Goal: Task Accomplishment & Management: Use online tool/utility

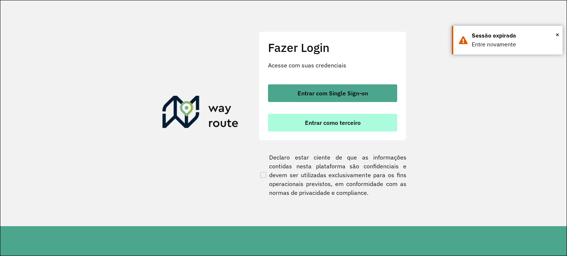
click at [363, 124] on button "Entrar como terceiro" at bounding box center [332, 123] width 129 height 18
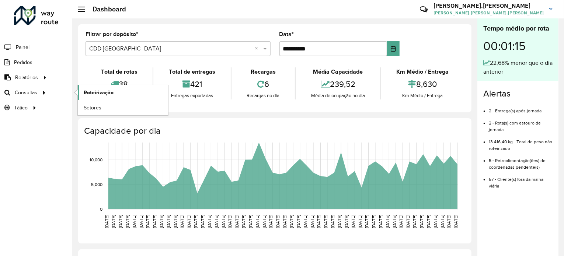
click at [90, 94] on span "Roteirização" at bounding box center [99, 93] width 30 height 8
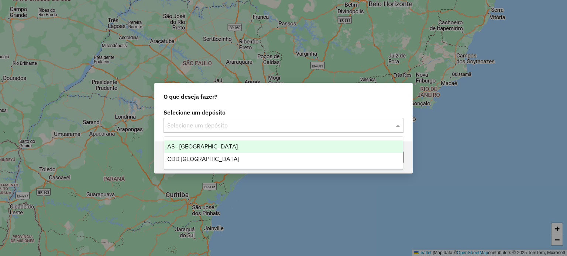
click at [332, 132] on div "Selecione um depósito" at bounding box center [283, 125] width 240 height 15
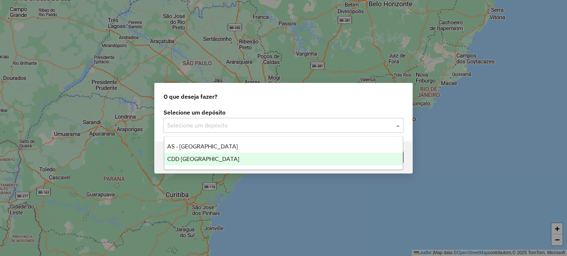
click at [318, 165] on div "CDD [GEOGRAPHIC_DATA]" at bounding box center [283, 159] width 239 height 13
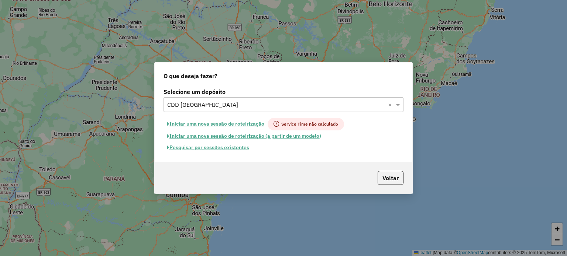
click at [230, 150] on button "Pesquisar por sessões existentes" at bounding box center [207, 147] width 89 height 11
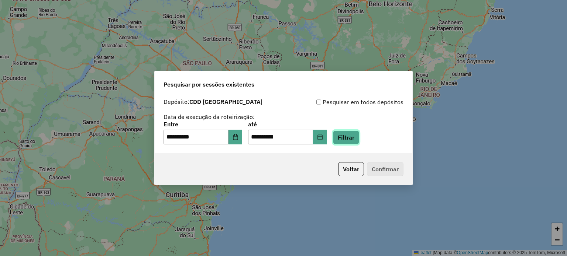
click at [349, 139] on button "Filtrar" at bounding box center [346, 138] width 26 height 14
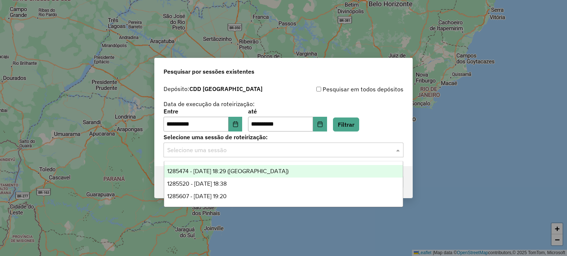
click at [350, 144] on div "Selecione uma sessão" at bounding box center [283, 150] width 240 height 15
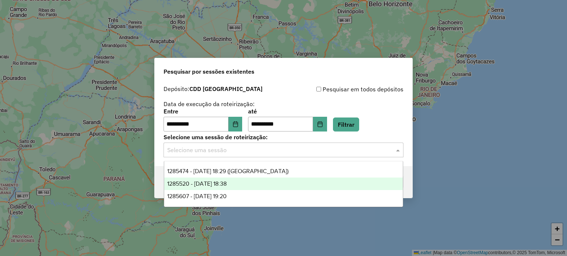
click at [313, 183] on div "1285520 - 30/09/2025 18:38" at bounding box center [283, 184] width 239 height 13
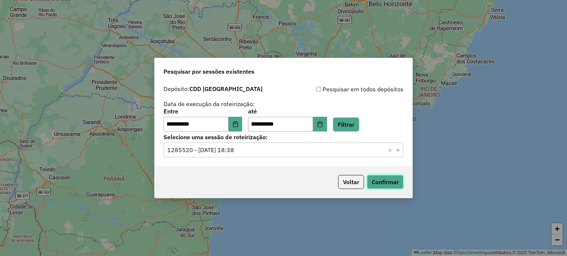
click at [396, 189] on button "Confirmar" at bounding box center [385, 182] width 37 height 14
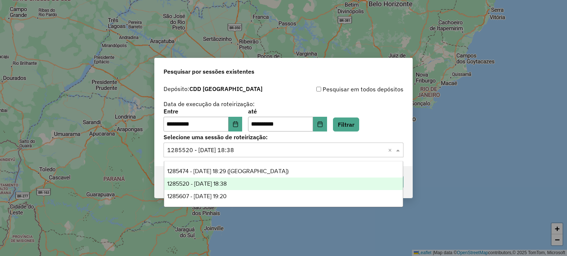
click at [200, 148] on input "text" at bounding box center [276, 150] width 218 height 9
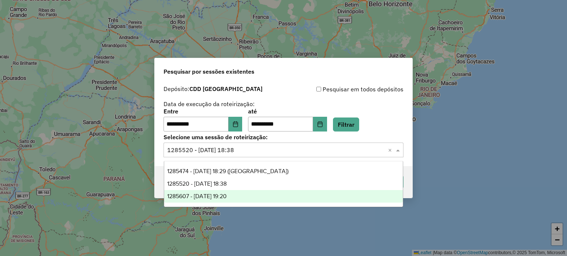
click at [205, 196] on span "1285607 - 30/09/2025 19:20" at bounding box center [196, 196] width 59 height 6
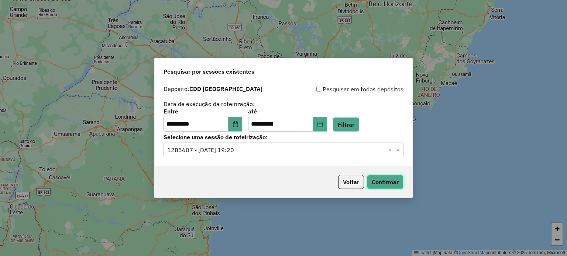
click at [373, 182] on button "Confirmar" at bounding box center [385, 182] width 37 height 14
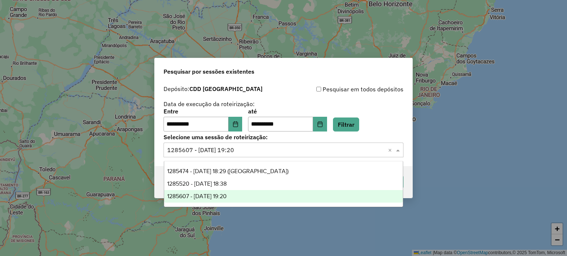
click at [187, 153] on input "text" at bounding box center [276, 150] width 218 height 9
click at [255, 81] on div "Pesquisar por sessões existentes" at bounding box center [284, 70] width 258 height 24
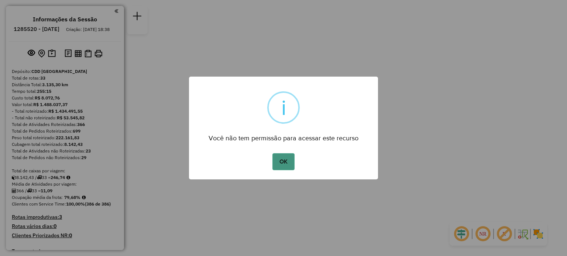
click at [288, 164] on button "OK" at bounding box center [283, 161] width 22 height 17
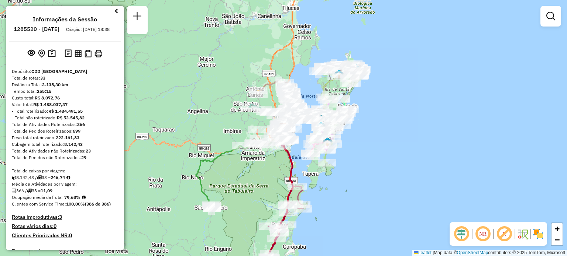
click at [488, 234] on em at bounding box center [483, 234] width 18 height 18
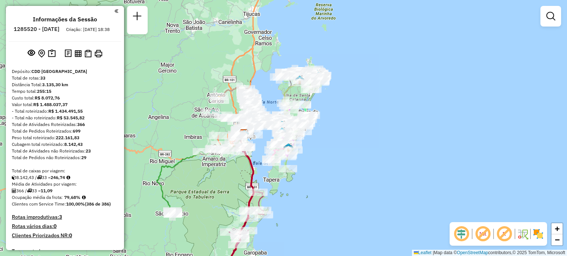
drag, startPoint x: 244, startPoint y: 178, endPoint x: 203, endPoint y: 183, distance: 41.3
click at [203, 183] on div "Janela de atendimento Grade de atendimento Capacidade Transportadoras Veículos …" at bounding box center [283, 128] width 567 height 256
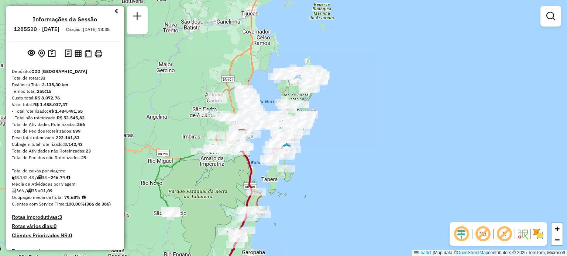
click at [539, 234] on img at bounding box center [538, 234] width 12 height 12
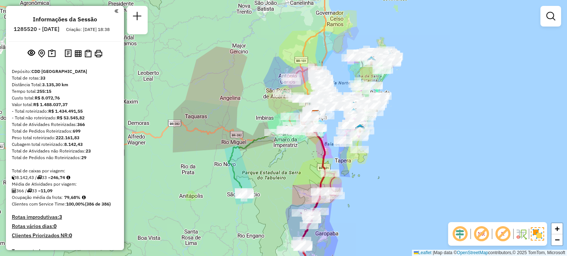
drag, startPoint x: 398, startPoint y: 166, endPoint x: 473, endPoint y: 147, distance: 76.5
click at [473, 147] on div "Janela de atendimento Grade de atendimento Capacidade Transportadoras Veículos …" at bounding box center [283, 128] width 567 height 256
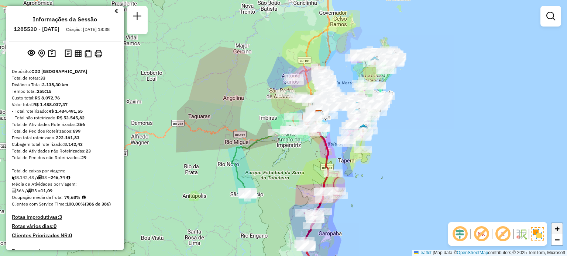
click at [559, 231] on span "+" at bounding box center [556, 228] width 5 height 9
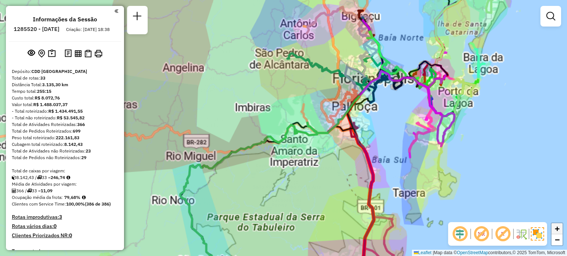
click at [559, 231] on span "+" at bounding box center [556, 228] width 5 height 9
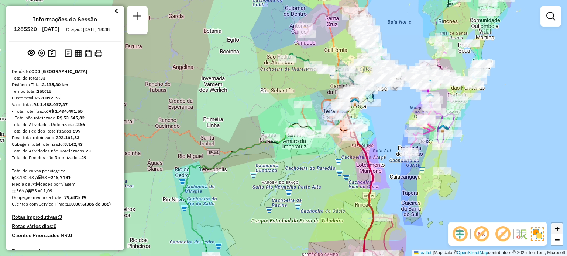
click at [559, 231] on span "+" at bounding box center [556, 228] width 5 height 9
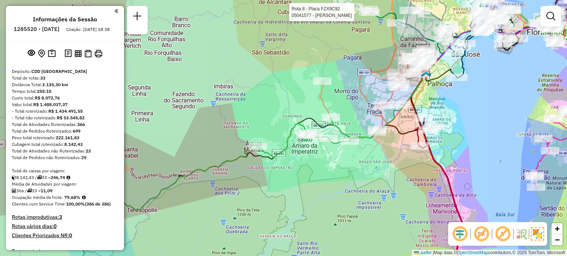
select select "**********"
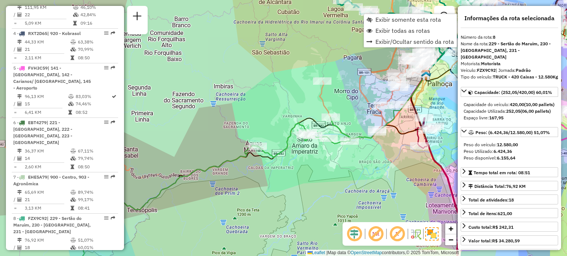
scroll to position [591, 0]
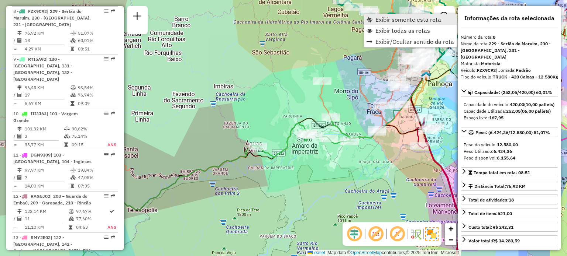
click at [375, 17] on span "Exibir somente esta rota" at bounding box center [408, 20] width 66 height 6
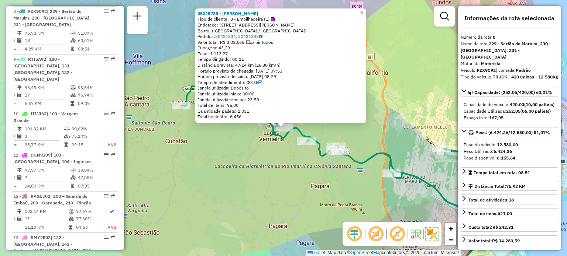
click at [151, 63] on div "05025785 - [PERSON_NAME] Tipo de cliente: 8 - Empilhadeira (E) Endereço: [STREE…" at bounding box center [283, 128] width 567 height 256
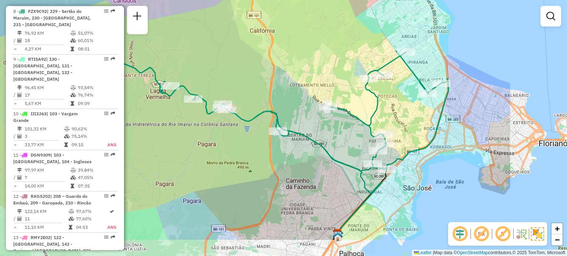
drag, startPoint x: 332, startPoint y: 109, endPoint x: 219, endPoint y: 67, distance: 120.8
click at [219, 67] on div "Janela de atendimento Grade de atendimento Capacidade Transportadoras Veículos …" at bounding box center [283, 128] width 567 height 256
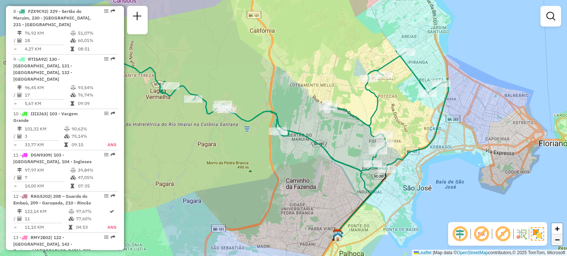
click at [558, 235] on link "−" at bounding box center [556, 240] width 11 height 11
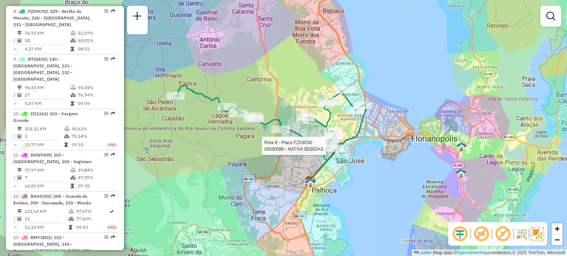
select select "**********"
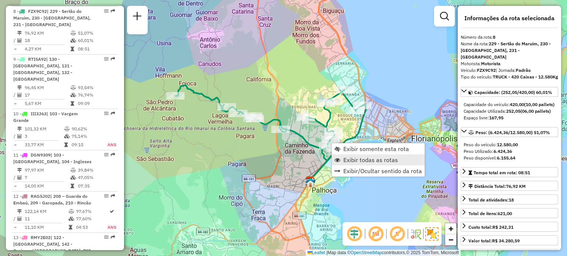
click at [348, 162] on span "Exibir todas as rotas" at bounding box center [370, 160] width 55 height 6
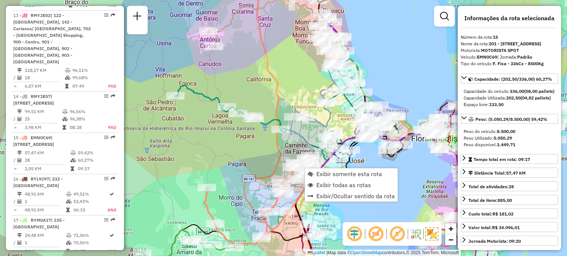
scroll to position [933, 0]
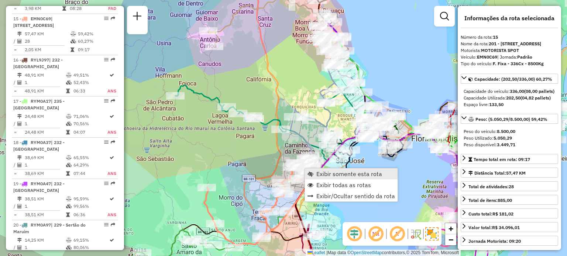
click at [319, 171] on span "Exibir somente esta rota" at bounding box center [349, 174] width 66 height 6
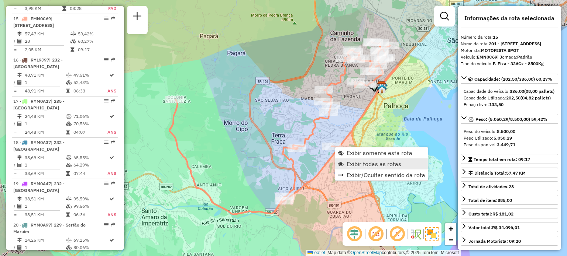
click at [349, 163] on span "Exibir todas as rotas" at bounding box center [373, 164] width 55 height 6
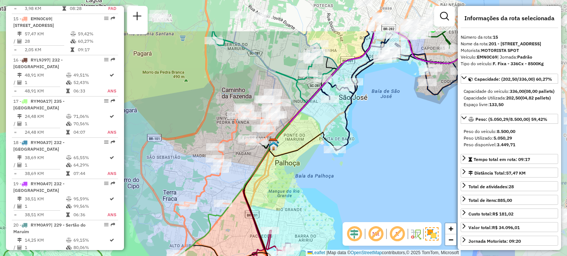
drag, startPoint x: 376, startPoint y: 118, endPoint x: 259, endPoint y: 175, distance: 129.8
click at [259, 175] on div "Janela de atendimento Grade de atendimento Capacidade Transportadoras Veículos …" at bounding box center [283, 128] width 567 height 256
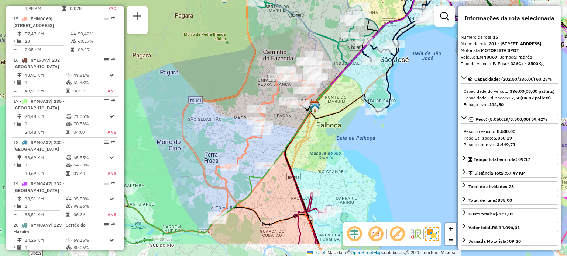
drag, startPoint x: 179, startPoint y: 186, endPoint x: 258, endPoint y: 128, distance: 97.5
click at [258, 128] on div "Janela de atendimento Grade de atendimento Capacidade Transportadoras Veículos …" at bounding box center [283, 128] width 567 height 256
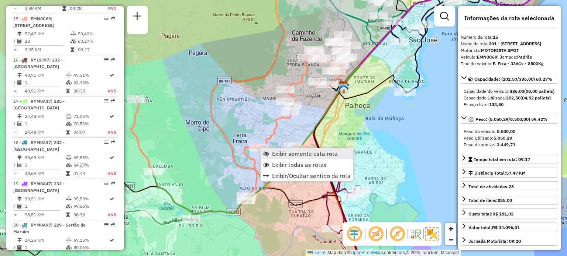
click at [278, 157] on span "Exibir somente esta rota" at bounding box center [305, 154] width 66 height 6
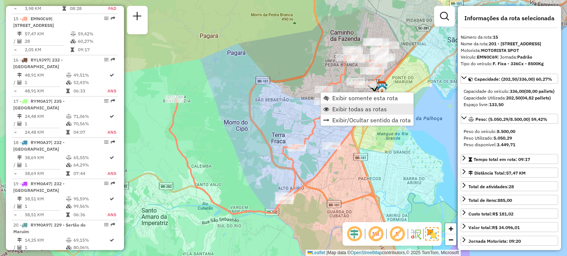
click at [341, 112] on span "Exibir todas as rotas" at bounding box center [359, 109] width 55 height 6
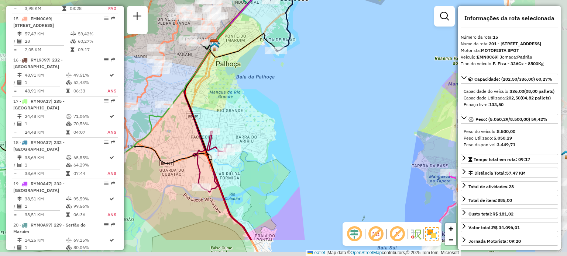
drag, startPoint x: 410, startPoint y: 136, endPoint x: 226, endPoint y: 72, distance: 195.2
click at [226, 72] on div "Janela de atendimento Grade de atendimento Capacidade Transportadoras Veículos …" at bounding box center [283, 128] width 567 height 256
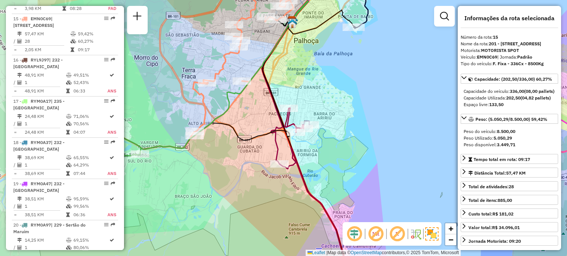
drag, startPoint x: 144, startPoint y: 153, endPoint x: 238, endPoint y: 153, distance: 94.1
click at [238, 153] on div "Janela de atendimento Grade de atendimento Capacidade Transportadoras Veículos …" at bounding box center [283, 128] width 567 height 256
click at [454, 242] on link "−" at bounding box center [450, 240] width 11 height 11
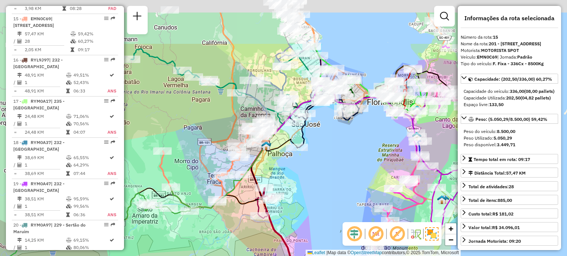
drag, startPoint x: 329, startPoint y: 160, endPoint x: 304, endPoint y: 243, distance: 86.3
click at [304, 243] on div "Janela de atendimento Grade de atendimento Capacidade Transportadoras Veículos …" at bounding box center [283, 128] width 567 height 256
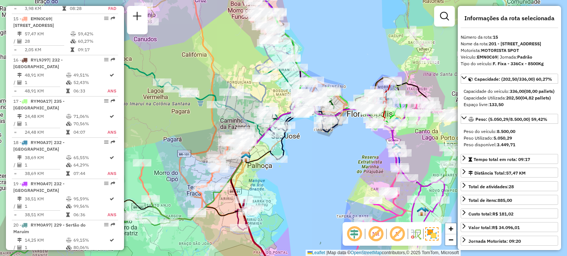
drag, startPoint x: 342, startPoint y: 37, endPoint x: 325, endPoint y: 35, distance: 17.1
click at [325, 35] on div "Janela de atendimento Grade de atendimento Capacidade Transportadoras Veículos …" at bounding box center [283, 128] width 567 height 256
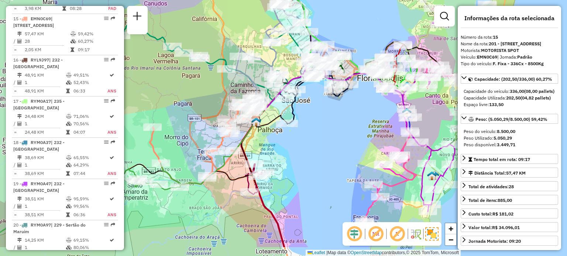
drag, startPoint x: 283, startPoint y: 190, endPoint x: 304, endPoint y: -14, distance: 205.4
click at [304, 0] on html "Aguarde... Pop-up bloqueado! Seu navegador bloqueou automáticamente a abertura …" at bounding box center [283, 128] width 567 height 256
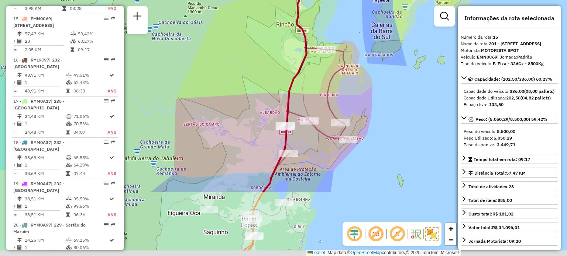
drag, startPoint x: 308, startPoint y: 147, endPoint x: 295, endPoint y: 46, distance: 102.0
click at [295, 46] on div "Rota 4 - Placa RXT2D65 05035658 - ARENA A5 SPORTS E EV Rota 4 - Placa RXT2D65 0…" at bounding box center [283, 128] width 567 height 256
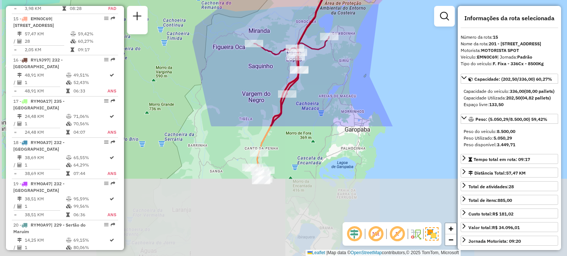
drag, startPoint x: 245, startPoint y: 169, endPoint x: 290, endPoint y: 14, distance: 161.7
click at [290, 14] on div "Rota 4 - Placa RXT2D65 05035658 - ARENA A5 SPORTS E EV Rota 4 - Placa RXT2D65 0…" at bounding box center [283, 128] width 567 height 256
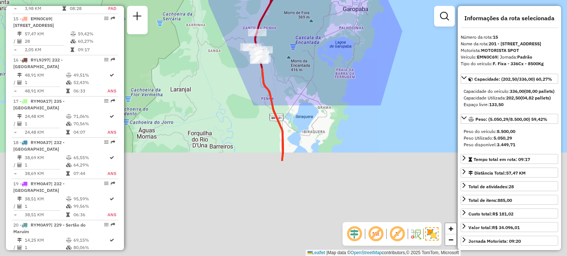
drag, startPoint x: 307, startPoint y: 196, endPoint x: 304, endPoint y: 73, distance: 122.9
click at [304, 73] on div "Rota 4 - Placa RXT2D65 05035658 - ARENA A5 SPORTS E EV Rota 4 - Placa RXT2D65 0…" at bounding box center [283, 128] width 567 height 256
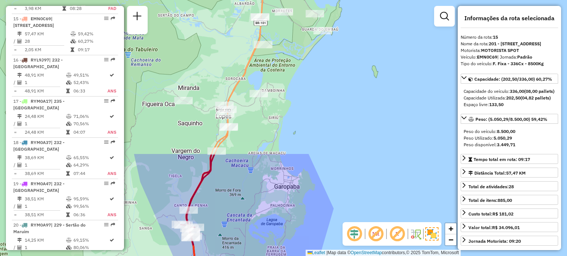
drag, startPoint x: 301, startPoint y: 48, endPoint x: 228, endPoint y: 242, distance: 206.5
click at [228, 242] on div "Rota 4 - Placa RXT2D65 05035658 - ARENA A5 SPORTS E EV Rota 4 - Placa RXT2D65 0…" at bounding box center [283, 128] width 567 height 256
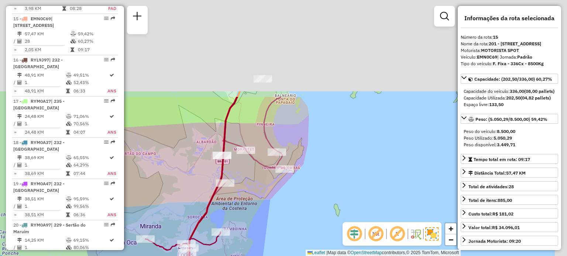
drag, startPoint x: 311, startPoint y: 66, endPoint x: 277, endPoint y: 205, distance: 142.9
click at [277, 205] on div "Rota 4 - Placa RXT2D65 05035658 - ARENA A5 SPORTS E EV Rota 4 - Placa RXT2D65 0…" at bounding box center [283, 128] width 567 height 256
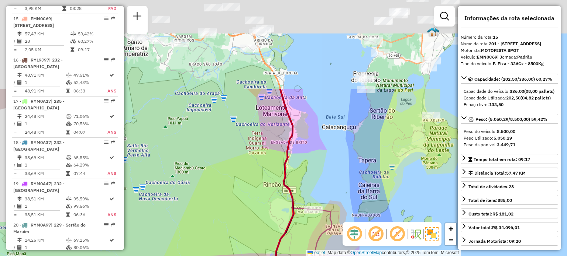
drag, startPoint x: 300, startPoint y: 78, endPoint x: 369, endPoint y: 205, distance: 144.8
click at [369, 205] on div "Rota 4 - Placa RXT2D65 05035658 - ARENA A5 SPORTS E EV Rota 4 - Placa RXT2D65 0…" at bounding box center [283, 128] width 567 height 256
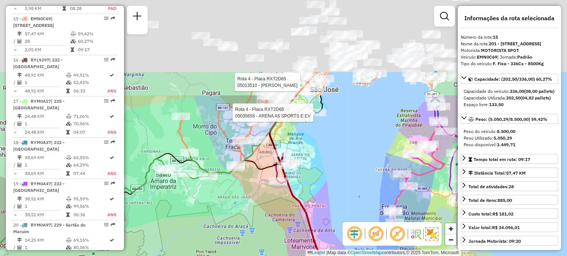
drag, startPoint x: 228, startPoint y: 79, endPoint x: 239, endPoint y: 253, distance: 173.8
click at [239, 253] on div "Rota 4 - Placa RXT2D65 05035658 - ARENA A5 SPORTS E EV Rota 4 - Placa RXT2D65 0…" at bounding box center [283, 128] width 567 height 256
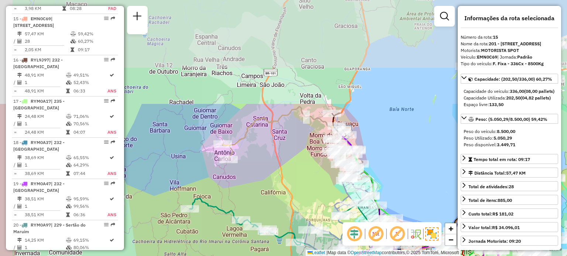
drag, startPoint x: 248, startPoint y: 38, endPoint x: 290, endPoint y: 170, distance: 138.6
click at [290, 170] on div "Rota 4 - Placa RXT2D65 05035658 - ARENA A5 SPORTS E EV Rota 4 - Placa RXT2D65 0…" at bounding box center [283, 128] width 567 height 256
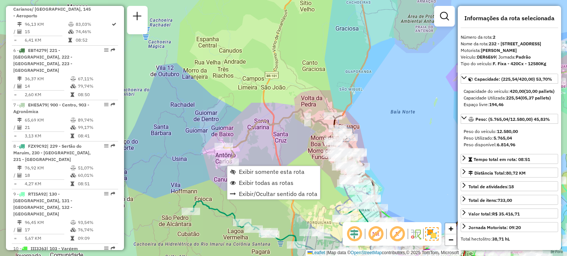
scroll to position [336, 0]
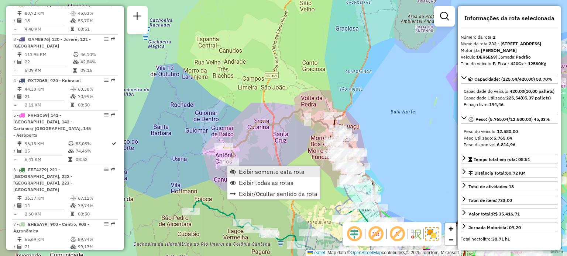
click at [239, 173] on span "Exibir somente esta rota" at bounding box center [272, 172] width 66 height 6
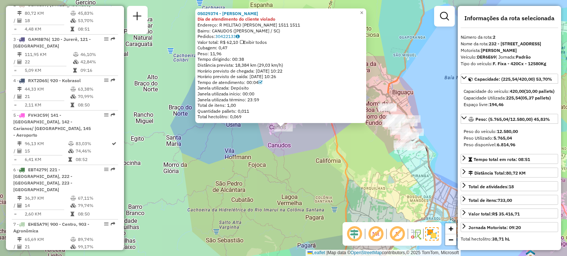
click at [286, 143] on div "05029374 - JOSE KOERICH Dia de atendimento do cliente violado Endereço: R MILIT…" at bounding box center [283, 128] width 567 height 256
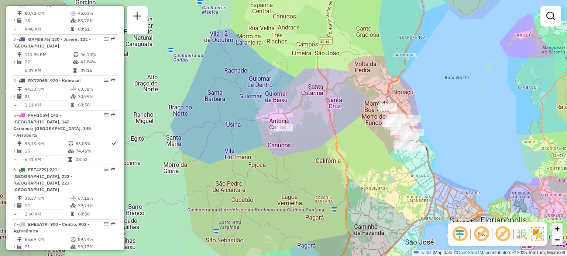
click at [558, 225] on span "+" at bounding box center [556, 228] width 5 height 9
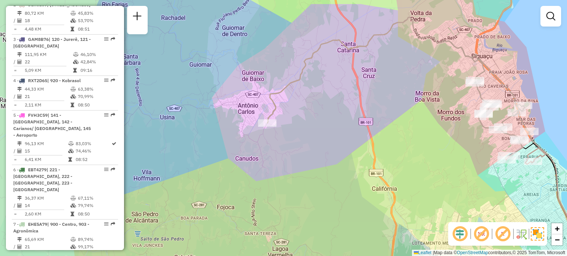
drag, startPoint x: 470, startPoint y: 135, endPoint x: 398, endPoint y: 120, distance: 73.2
click at [398, 120] on div "Janela de atendimento Grade de atendimento Capacidade Transportadoras Veículos …" at bounding box center [283, 128] width 567 height 256
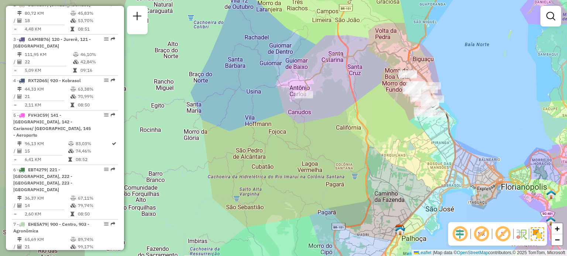
drag, startPoint x: 296, startPoint y: 122, endPoint x: 266, endPoint y: 144, distance: 37.2
click at [266, 153] on div "Janela de atendimento Grade de atendimento Capacidade Transportadoras Veículos …" at bounding box center [283, 128] width 567 height 256
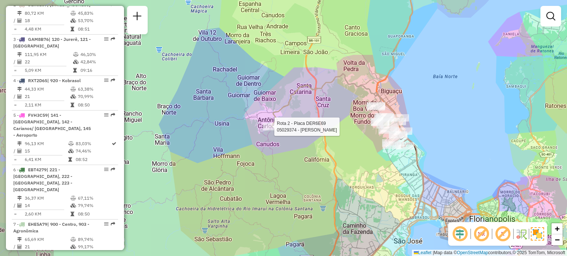
select select "**********"
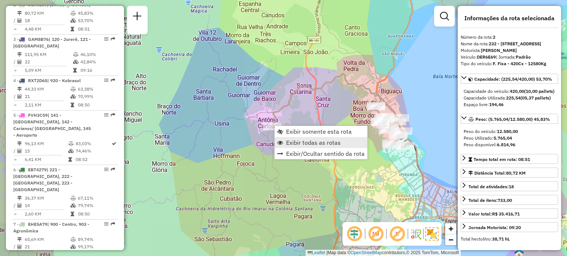
click at [300, 140] on span "Exibir todas as rotas" at bounding box center [313, 143] width 55 height 6
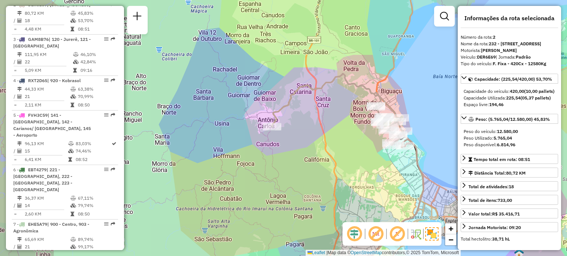
click at [300, 140] on span "Exibir todas as rotas" at bounding box center [313, 143] width 55 height 6
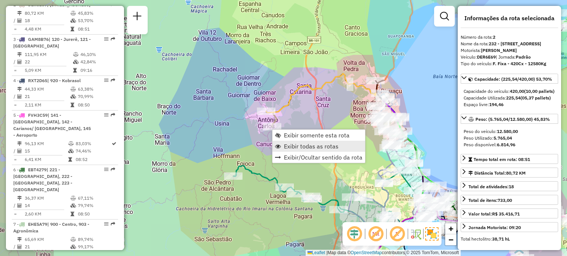
click at [293, 144] on span "Exibir todas as rotas" at bounding box center [311, 147] width 55 height 6
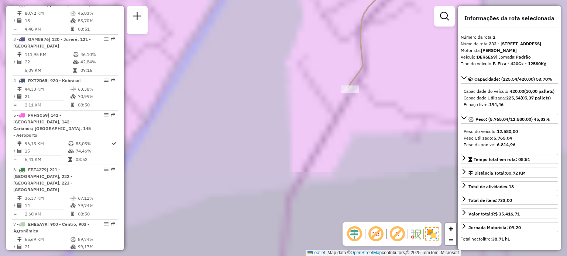
drag, startPoint x: 356, startPoint y: 113, endPoint x: 335, endPoint y: 153, distance: 45.7
click at [335, 153] on div "Janela de atendimento Grade de atendimento Capacidade Transportadoras Veículos …" at bounding box center [283, 128] width 567 height 256
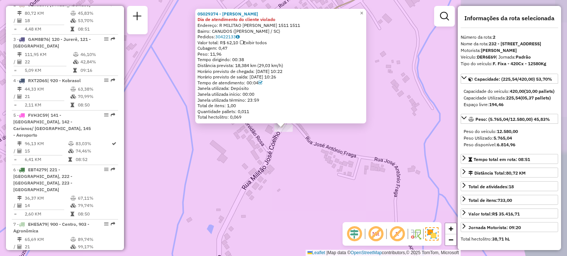
click at [303, 158] on div "05029374 - JOSE KOERICH Dia de atendimento do cliente violado Endereço: R MILIT…" at bounding box center [283, 128] width 567 height 256
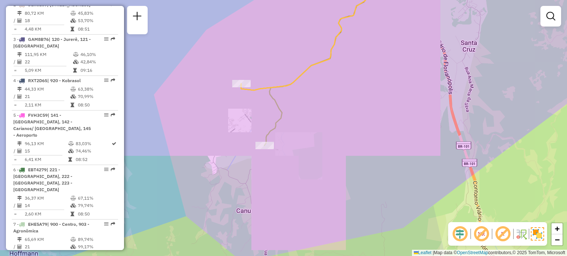
drag, startPoint x: 343, startPoint y: 99, endPoint x: 239, endPoint y: 159, distance: 119.7
click at [264, 149] on div "Janela de atendimento Grade de atendimento Capacidade Transportadoras Veículos …" at bounding box center [283, 128] width 567 height 256
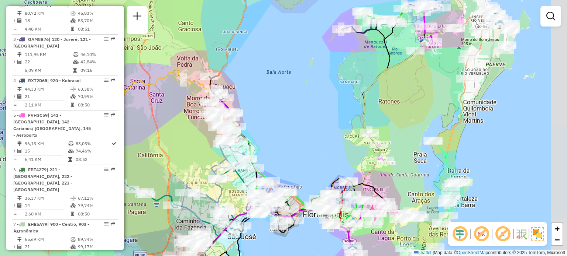
drag, startPoint x: 410, startPoint y: 91, endPoint x: 249, endPoint y: 68, distance: 162.3
click at [250, 68] on div "Janela de atendimento Grade de atendimento Capacidade Transportadoras Veículos …" at bounding box center [283, 128] width 567 height 256
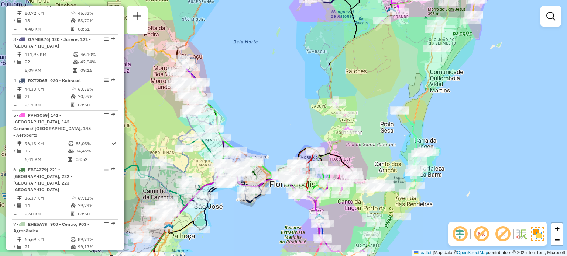
drag, startPoint x: 367, startPoint y: 141, endPoint x: 324, endPoint y: 107, distance: 55.1
click at [324, 107] on g at bounding box center [21, 99] width 953 height 308
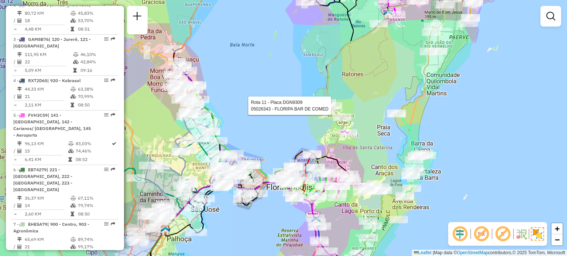
drag, startPoint x: 401, startPoint y: 88, endPoint x: 380, endPoint y: 103, distance: 25.9
click at [407, 102] on div "Rota 11 - Placa DGN9309 05026343 - FLORIPA BAR DE COMED Rota 11 - Placa DGN9309…" at bounding box center [283, 128] width 567 height 256
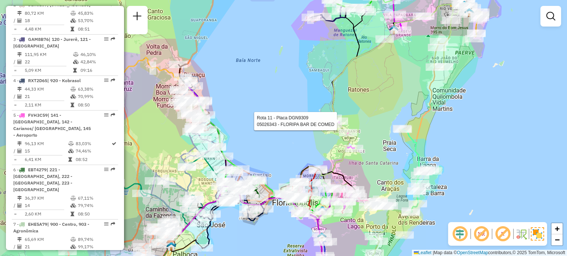
click at [218, 69] on div "Rota 11 - Placa DGN9309 05026343 - FLORIPA BAR DE COMED Rota 11 - Placa DGN9309…" at bounding box center [283, 128] width 567 height 256
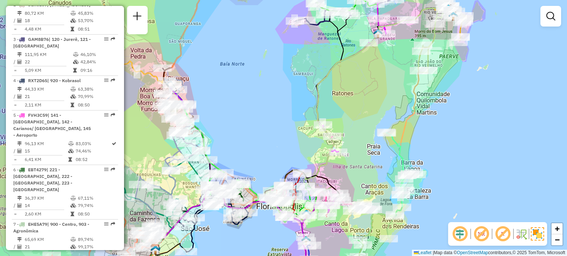
drag, startPoint x: 363, startPoint y: 76, endPoint x: 304, endPoint y: 86, distance: 60.2
click at [305, 86] on div "Janela de atendimento Grade de atendimento Capacidade Transportadoras Veículos …" at bounding box center [283, 128] width 567 height 256
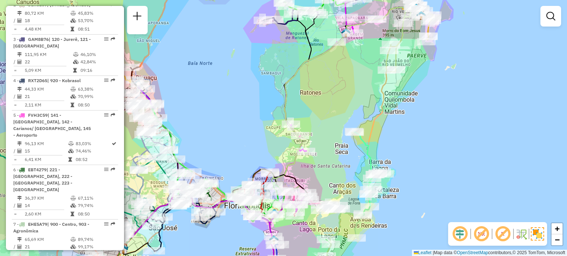
drag, startPoint x: 282, startPoint y: 93, endPoint x: 338, endPoint y: 50, distance: 70.3
click at [334, 53] on div "Janela de atendimento Grade de atendimento Capacidade Transportadoras Veículos …" at bounding box center [283, 128] width 567 height 256
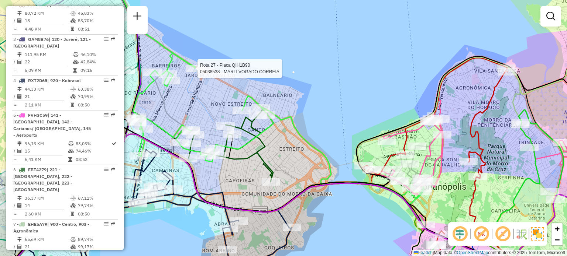
select select "**********"
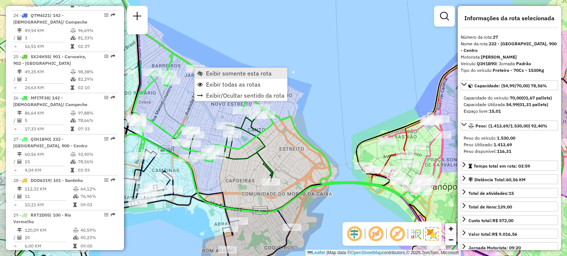
scroll to position [1401, 0]
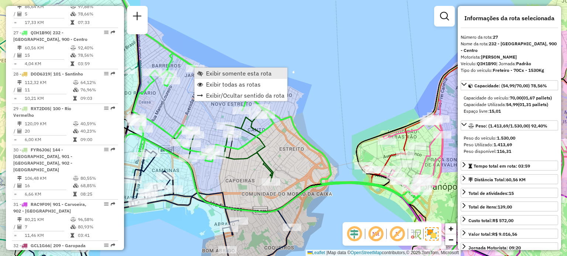
click at [207, 72] on span "Exibir somente esta rota" at bounding box center [239, 73] width 66 height 6
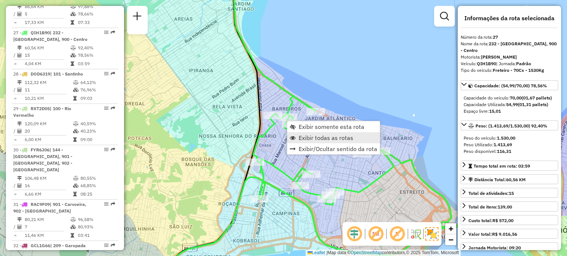
click at [305, 136] on span "Exibir todas as rotas" at bounding box center [325, 138] width 55 height 6
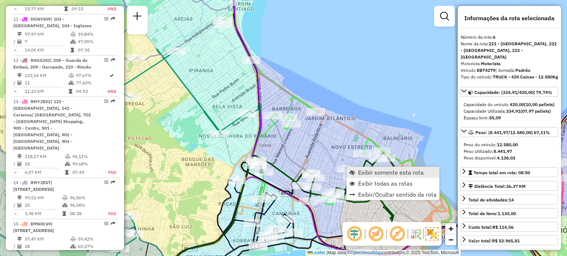
scroll to position [502, 0]
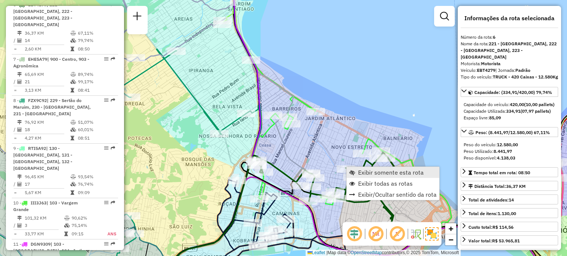
click at [355, 168] on link "Exibir somente esta rota" at bounding box center [392, 172] width 93 height 11
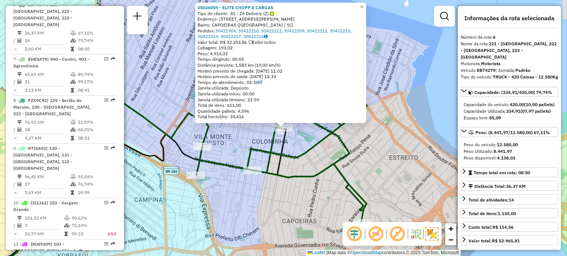
click at [339, 172] on icon at bounding box center [228, 150] width 275 height 146
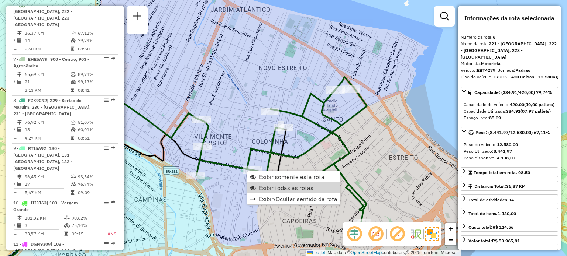
click at [272, 189] on span "Exibir todas as rotas" at bounding box center [286, 188] width 55 height 6
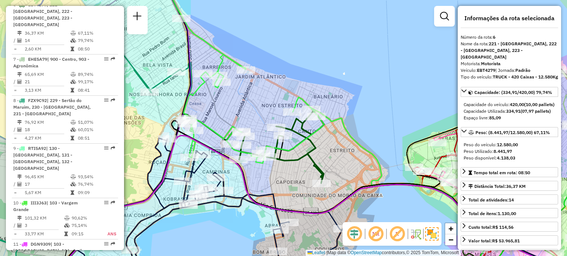
drag, startPoint x: 246, startPoint y: 113, endPoint x: 271, endPoint y: 118, distance: 24.8
click at [271, 118] on div "Janela de atendimento Grade de atendimento Capacidade Transportadoras Veículos …" at bounding box center [283, 128] width 567 height 256
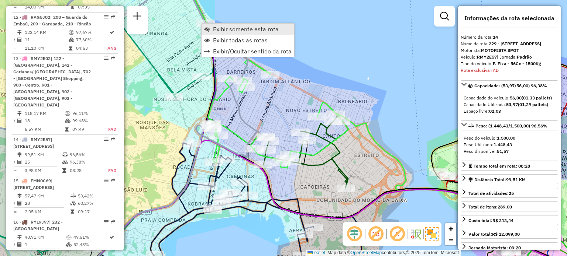
scroll to position [885, 0]
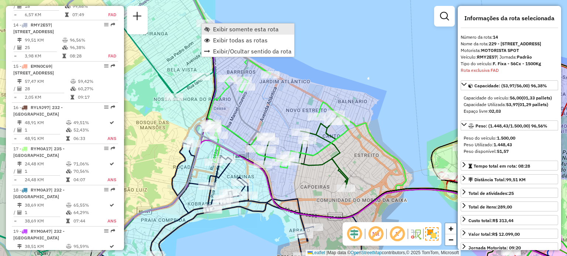
click at [213, 28] on span "Exibir somente esta rota" at bounding box center [246, 29] width 66 height 6
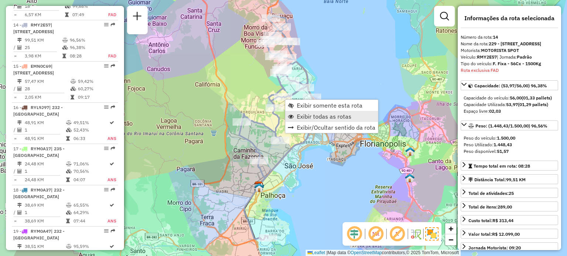
click at [303, 118] on span "Exibir todas as rotas" at bounding box center [324, 117] width 55 height 6
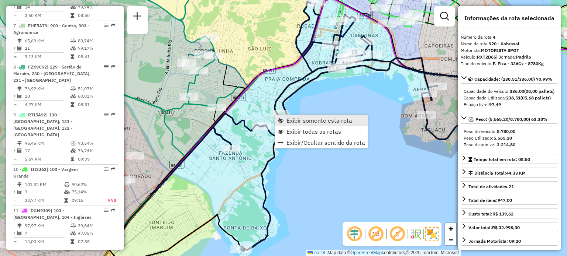
scroll to position [419, 0]
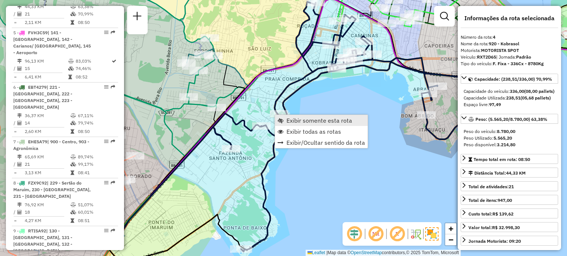
click at [285, 120] on link "Exibir somente esta rota" at bounding box center [321, 120] width 93 height 11
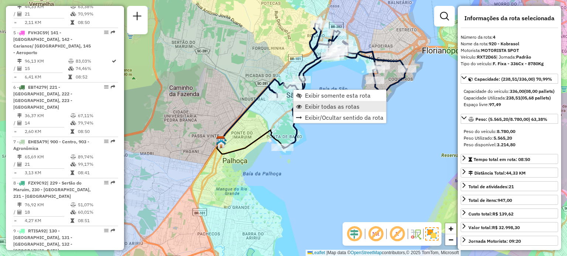
click at [307, 104] on span "Exibir todas as rotas" at bounding box center [332, 107] width 55 height 6
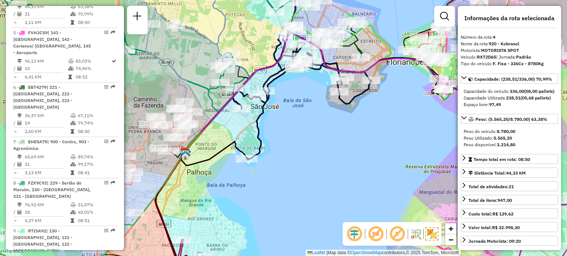
drag, startPoint x: 348, startPoint y: 104, endPoint x: 229, endPoint y: 135, distance: 122.6
click at [232, 134] on div "Janela de atendimento Grade de atendimento Capacidade Transportadoras Veículos …" at bounding box center [283, 128] width 567 height 256
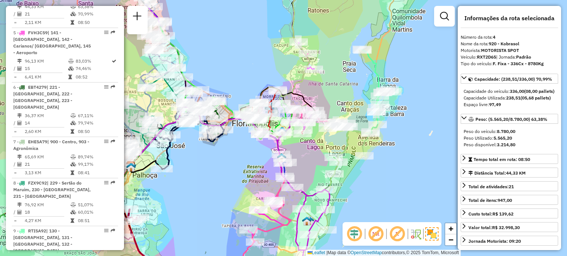
drag, startPoint x: 367, startPoint y: 114, endPoint x: 279, endPoint y: 167, distance: 103.3
click at [279, 165] on div "Rota 31 - Placa RAC9F09 05022704 - ELEN MACHADO - ME Rota 23 - Placa TPQ7E27 05…" at bounding box center [283, 128] width 567 height 256
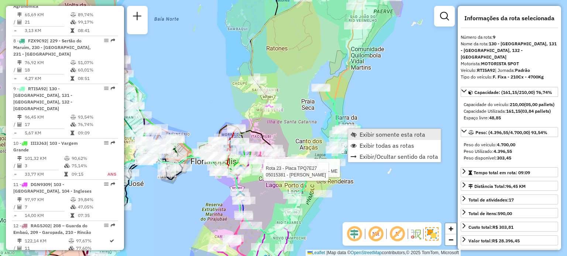
scroll to position [639, 0]
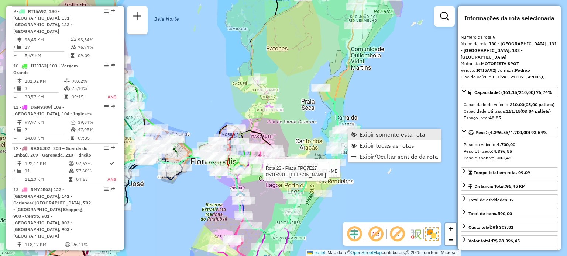
click at [360, 133] on span "Exibir somente esta rota" at bounding box center [392, 135] width 66 height 6
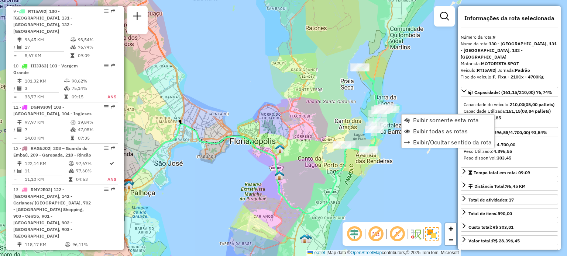
drag, startPoint x: 372, startPoint y: 103, endPoint x: 280, endPoint y: 146, distance: 101.5
click at [286, 143] on div "Janela de atendimento Grade de atendimento Capacidade Transportadoras Veículos …" at bounding box center [283, 128] width 567 height 256
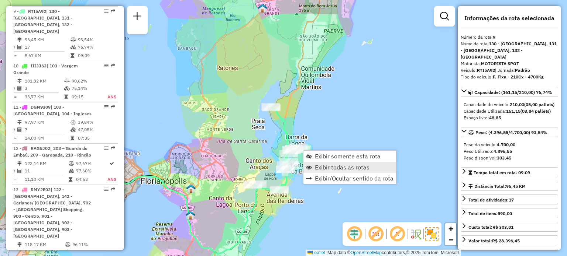
click at [315, 162] on link "Exibir todas as rotas" at bounding box center [349, 167] width 93 height 11
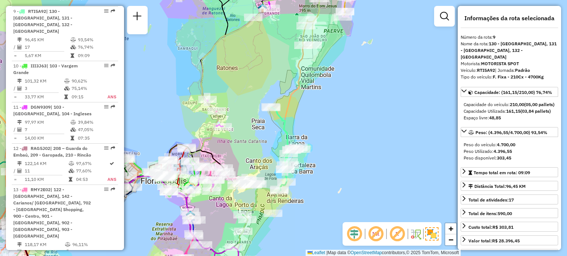
drag, startPoint x: 249, startPoint y: 69, endPoint x: 238, endPoint y: 107, distance: 39.3
click at [238, 106] on div "Janela de atendimento Grade de atendimento Capacidade Transportadoras Veículos …" at bounding box center [283, 128] width 567 height 256
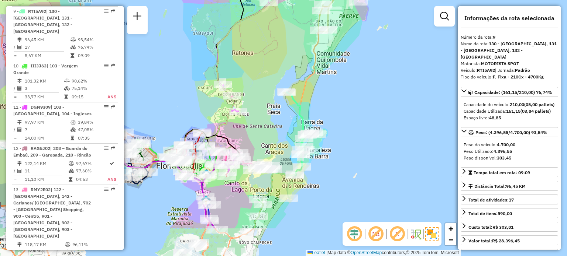
drag, startPoint x: 251, startPoint y: 95, endPoint x: 269, endPoint y: 70, distance: 30.4
click at [269, 70] on div "Janela de atendimento Grade de atendimento Capacidade Transportadoras Veículos …" at bounding box center [283, 128] width 567 height 256
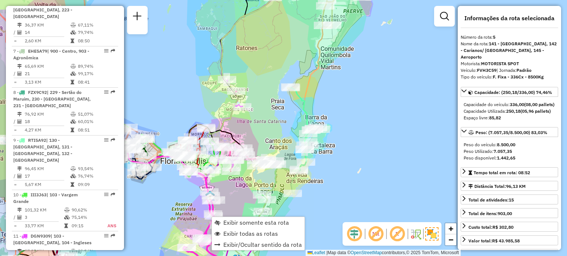
scroll to position [454, 0]
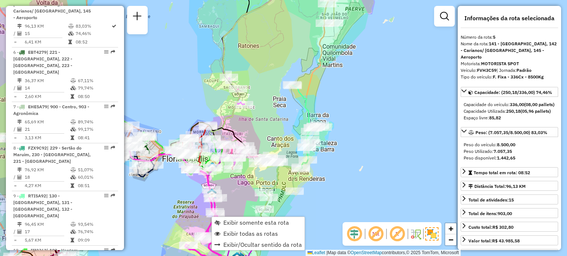
click at [246, 199] on div "Janela de atendimento Grade de atendimento Capacidade Transportadoras Veículos …" at bounding box center [283, 128] width 567 height 256
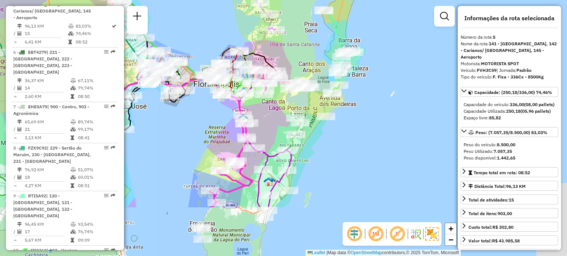
drag, startPoint x: 235, startPoint y: 204, endPoint x: 266, endPoint y: 132, distance: 78.0
click at [266, 132] on div "Janela de atendimento Grade de atendimento Capacidade Transportadoras Veículos …" at bounding box center [283, 128] width 567 height 256
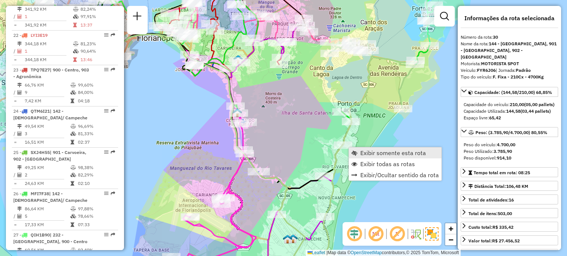
scroll to position [1518, 0]
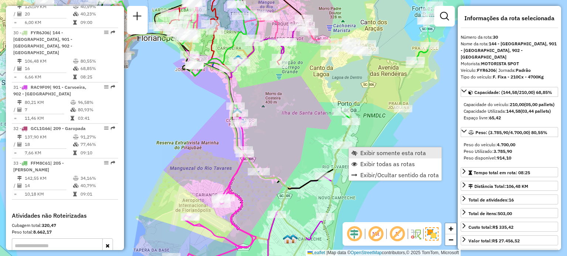
click at [362, 151] on span "Exibir somente esta rota" at bounding box center [393, 153] width 66 height 6
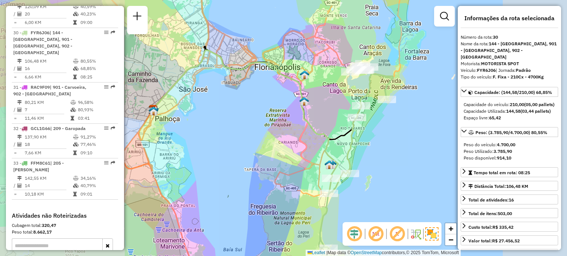
drag, startPoint x: 375, startPoint y: 153, endPoint x: 372, endPoint y: 119, distance: 34.5
click at [372, 120] on div "Janela de atendimento Grade de atendimento Capacidade Transportadoras Veículos …" at bounding box center [283, 128] width 567 height 256
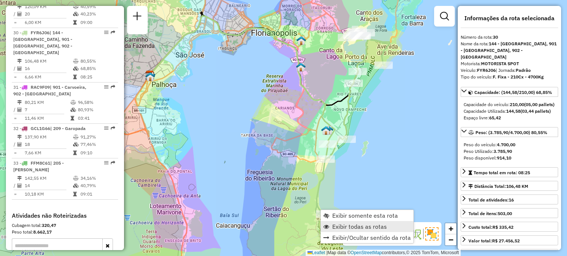
click at [339, 226] on span "Exibir todas as rotas" at bounding box center [359, 227] width 55 height 6
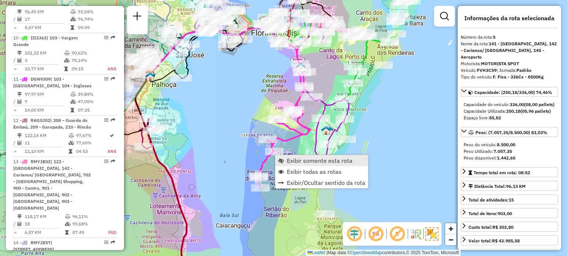
scroll to position [454, 0]
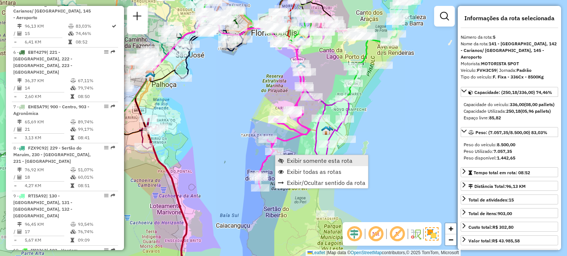
click at [285, 158] on link "Exibir somente esta rota" at bounding box center [321, 160] width 93 height 11
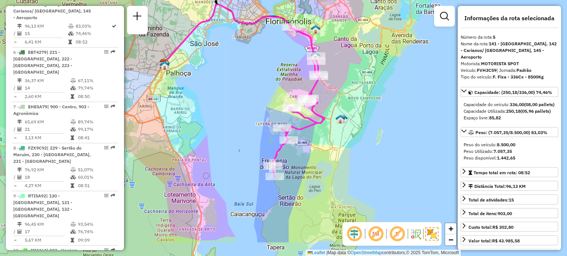
drag, startPoint x: 388, startPoint y: 175, endPoint x: 325, endPoint y: 171, distance: 62.8
click at [327, 170] on div "Janela de atendimento Grade de atendimento Capacidade Transportadoras Veículos …" at bounding box center [283, 128] width 567 height 256
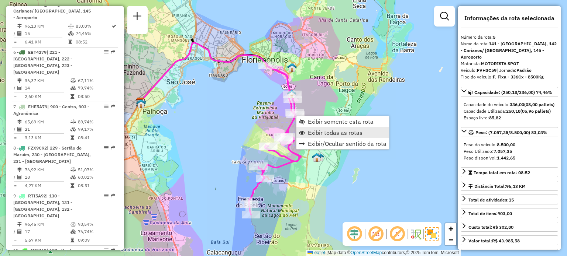
click at [310, 131] on span "Exibir todas as rotas" at bounding box center [335, 133] width 55 height 6
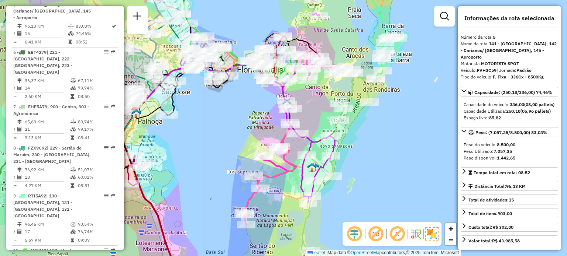
drag, startPoint x: 331, startPoint y: 90, endPoint x: 287, endPoint y: 190, distance: 109.2
click at [287, 190] on div "Janela de atendimento Grade de atendimento Capacidade Transportadoras Veículos …" at bounding box center [283, 128] width 567 height 256
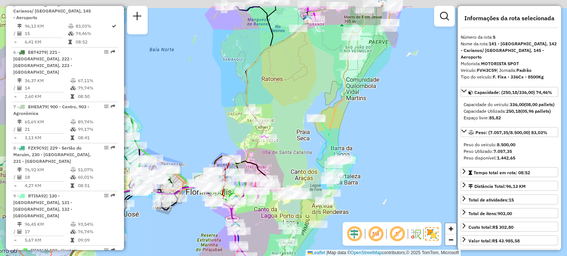
drag, startPoint x: 329, startPoint y: 106, endPoint x: 304, endPoint y: 159, distance: 58.7
click at [309, 157] on div "Janela de atendimento Grade de atendimento Capacidade Transportadoras Veículos …" at bounding box center [283, 128] width 567 height 256
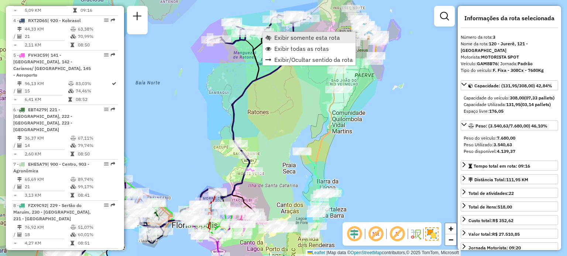
scroll to position [378, 0]
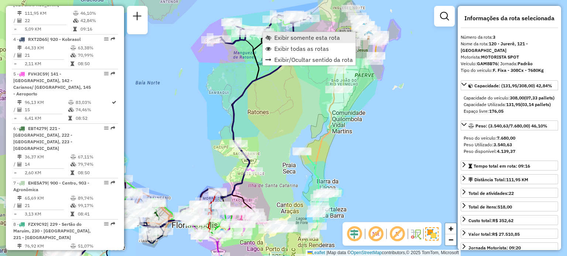
click at [276, 39] on span "Exibir somente esta rota" at bounding box center [307, 38] width 66 height 6
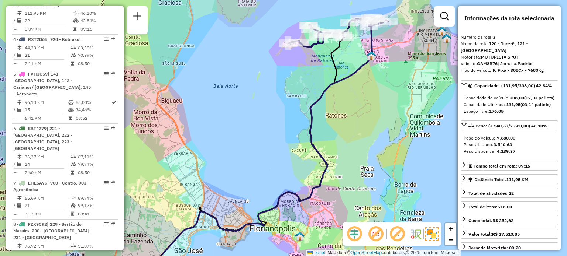
drag, startPoint x: 288, startPoint y: 97, endPoint x: 239, endPoint y: 143, distance: 66.8
click at [239, 143] on div "Janela de atendimento Grade de atendimento Capacidade Transportadoras Veículos …" at bounding box center [283, 128] width 567 height 256
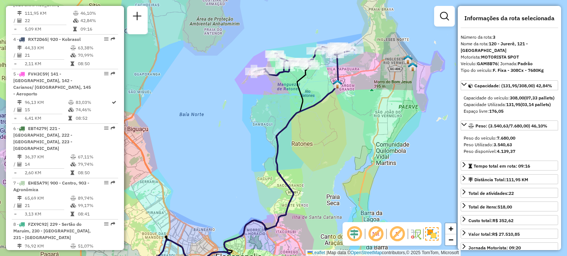
drag, startPoint x: 328, startPoint y: 140, endPoint x: 304, endPoint y: 34, distance: 108.2
click at [305, 27] on div "Janela de atendimento Grade de atendimento Capacidade Transportadoras Veículos …" at bounding box center [283, 128] width 567 height 256
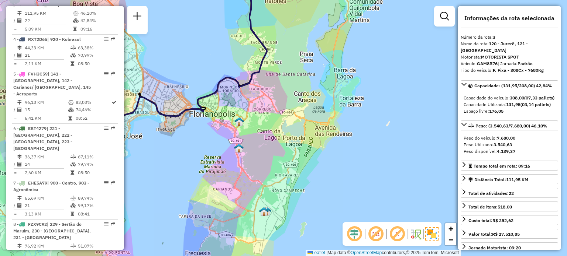
drag, startPoint x: 283, startPoint y: 150, endPoint x: 304, endPoint y: 82, distance: 71.4
click at [304, 84] on div "Janela de atendimento Grade de atendimento Capacidade Transportadoras Veículos …" at bounding box center [283, 128] width 567 height 256
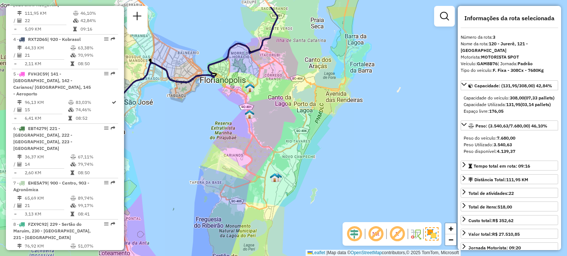
drag, startPoint x: 287, startPoint y: 78, endPoint x: 277, endPoint y: 111, distance: 34.5
click at [277, 111] on div "Janela de atendimento Grade de atendimento Capacidade Transportadoras Veículos …" at bounding box center [283, 128] width 567 height 256
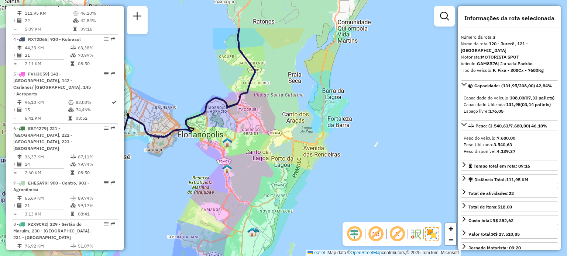
drag, startPoint x: 297, startPoint y: 57, endPoint x: 240, endPoint y: 152, distance: 110.0
click at [232, 164] on div "Janela de atendimento Grade de atendimento Capacidade Transportadoras Veículos …" at bounding box center [283, 128] width 567 height 256
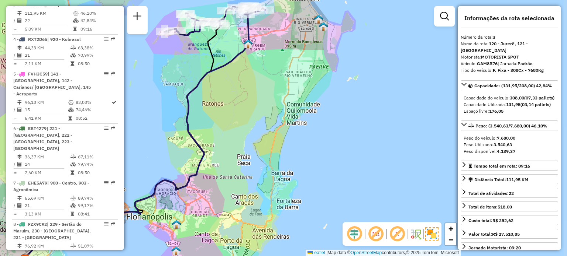
drag, startPoint x: 262, startPoint y: 99, endPoint x: 262, endPoint y: 150, distance: 51.3
click at [262, 150] on div "Janela de atendimento Grade de atendimento Capacidade Transportadoras Veículos …" at bounding box center [283, 128] width 567 height 256
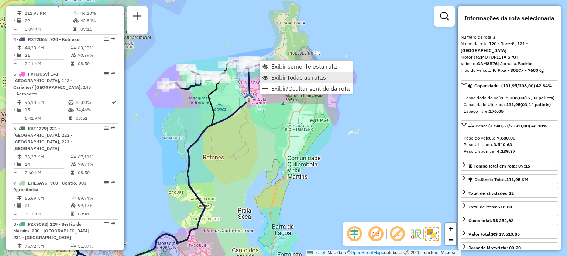
click at [278, 76] on span "Exibir todas as rotas" at bounding box center [298, 78] width 55 height 6
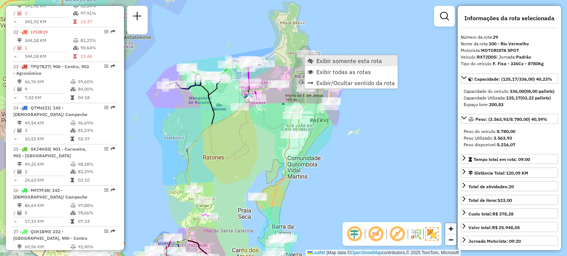
scroll to position [1477, 0]
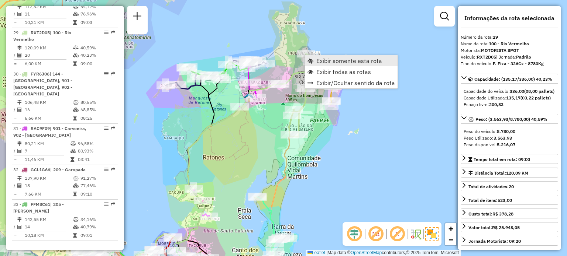
click at [318, 62] on span "Exibir somente esta rota" at bounding box center [349, 61] width 66 height 6
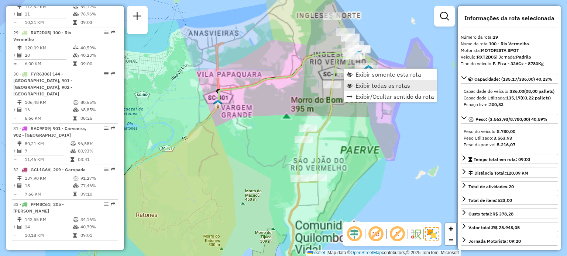
click at [358, 83] on span "Exibir todas as rotas" at bounding box center [382, 86] width 55 height 6
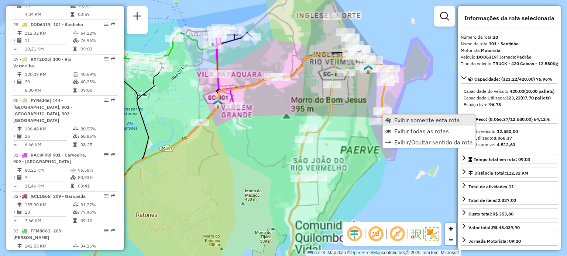
scroll to position [1442, 0]
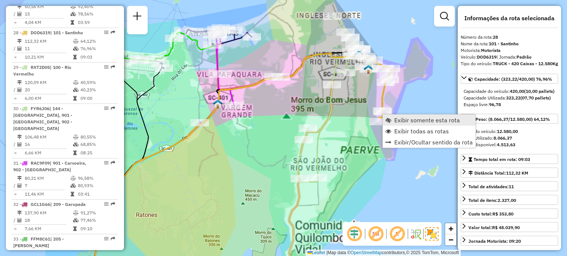
click at [393, 119] on link "Exibir somente esta rota" at bounding box center [429, 120] width 93 height 11
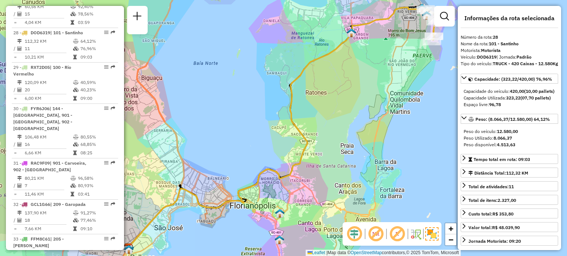
drag, startPoint x: 388, startPoint y: 80, endPoint x: 268, endPoint y: 159, distance: 143.4
click at [274, 156] on div "Janela de atendimento Grade de atendimento Capacidade Transportadoras Veículos …" at bounding box center [283, 128] width 567 height 256
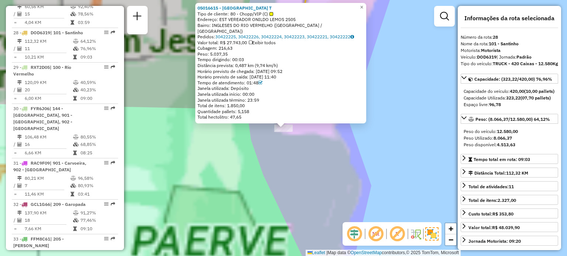
click at [284, 156] on div "05016615 - COSTAO DO SANTINHO T Tipo de cliente: 80 - Chopp/VIP (C) Endereço: E…" at bounding box center [283, 128] width 567 height 256
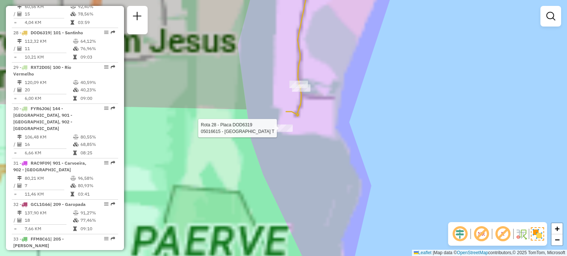
select select "**********"
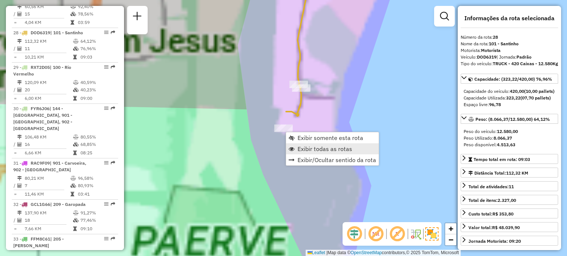
click at [304, 152] on span "Exibir todas as rotas" at bounding box center [324, 149] width 55 height 6
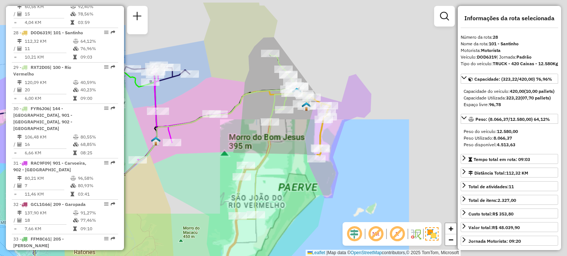
drag, startPoint x: 262, startPoint y: 103, endPoint x: 288, endPoint y: 138, distance: 43.8
click at [279, 126] on div at bounding box center [269, 121] width 18 height 7
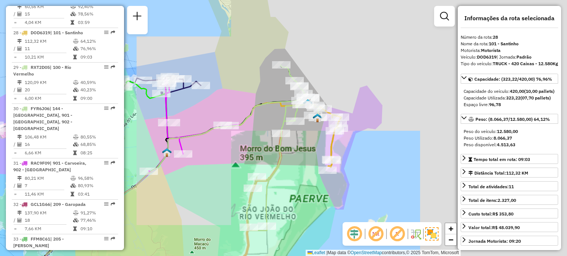
drag, startPoint x: 239, startPoint y: 100, endPoint x: 307, endPoint y: 110, distance: 68.7
click at [307, 110] on div "Janela de atendimento Grade de atendimento Capacidade Transportadoras Veículos …" at bounding box center [283, 128] width 567 height 256
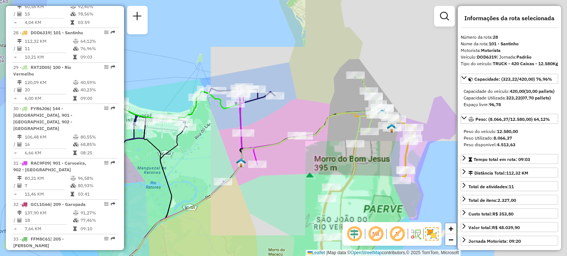
drag, startPoint x: 241, startPoint y: 147, endPoint x: 267, endPoint y: 128, distance: 32.8
click at [263, 132] on icon at bounding box center [247, 196] width 256 height 172
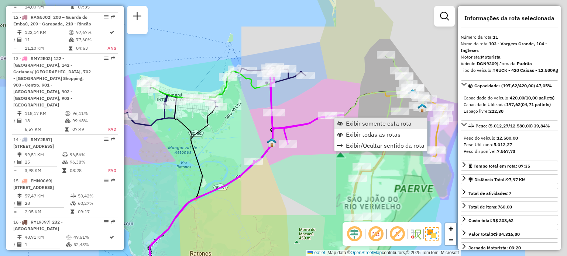
scroll to position [735, 0]
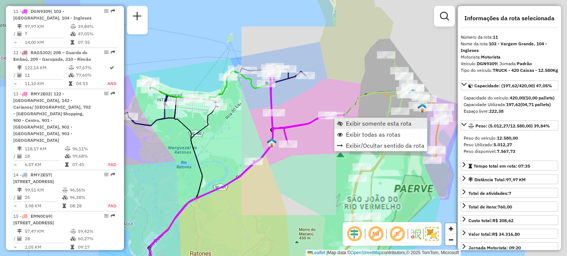
click at [344, 121] on link "Exibir somente esta rota" at bounding box center [380, 123] width 93 height 11
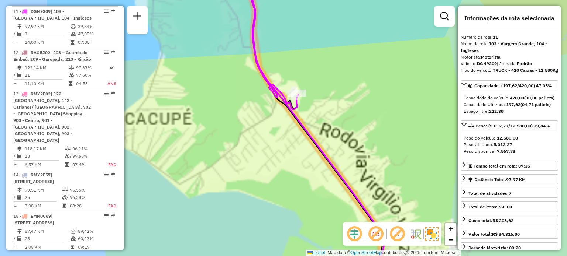
drag, startPoint x: 357, startPoint y: 145, endPoint x: 325, endPoint y: 91, distance: 62.9
click at [325, 91] on div "Janela de atendimento Grade de atendimento Capacidade Transportadoras Veículos …" at bounding box center [283, 128] width 567 height 256
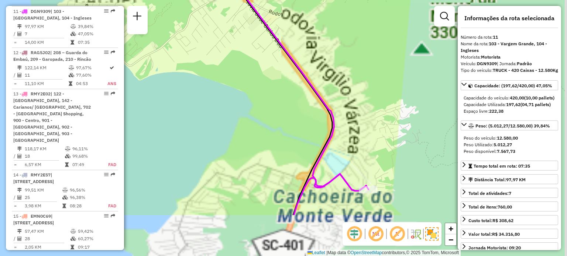
drag, startPoint x: 362, startPoint y: 156, endPoint x: 348, endPoint y: 104, distance: 53.6
click at [338, 70] on div "Janela de atendimento Grade de atendimento Capacidade Transportadoras Veículos …" at bounding box center [283, 128] width 567 height 256
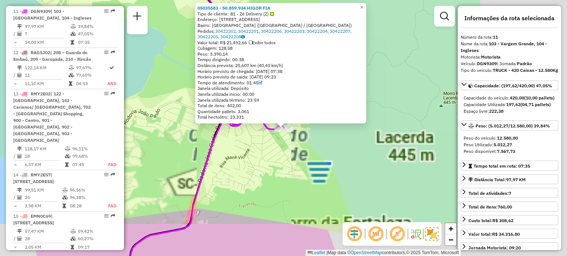
click at [280, 172] on div "05035583 - 50.859.934 HIGOR FIA Tipo de cliente: 81 - Zé Delivery (Z) Endereço:…" at bounding box center [283, 128] width 567 height 256
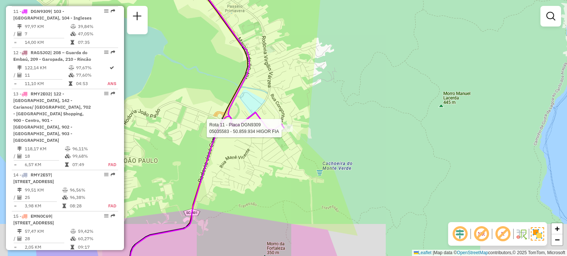
select select "**********"
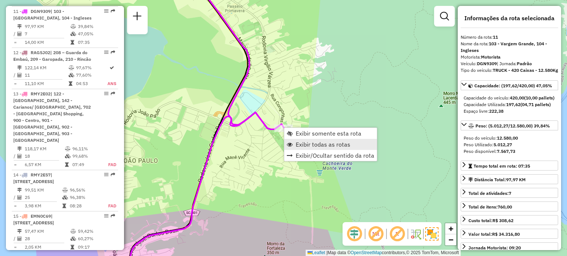
click at [311, 147] on span "Exibir todas as rotas" at bounding box center [323, 145] width 55 height 6
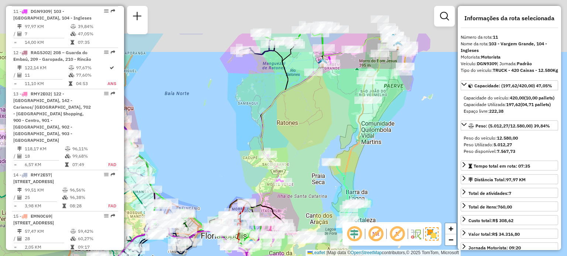
drag, startPoint x: 308, startPoint y: 99, endPoint x: 279, endPoint y: 174, distance: 80.9
click at [280, 174] on div "Rota 13 - Placa RMY2E02 05029440 - VACUNO GASTRONOMIA E Janela de atendimento G…" at bounding box center [283, 128] width 567 height 256
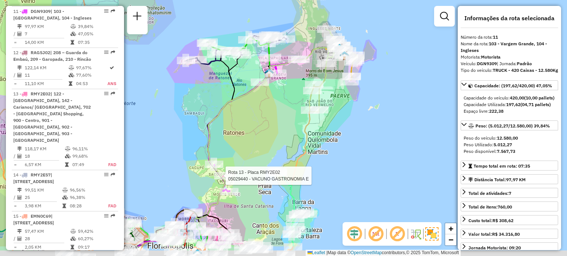
drag, startPoint x: 344, startPoint y: 129, endPoint x: 325, endPoint y: 92, distance: 41.9
click at [325, 92] on div "Rota 13 - Placa RMY2E02 05029440 - VACUNO GASTRONOMIA E Janela de atendimento G…" at bounding box center [283, 128] width 567 height 256
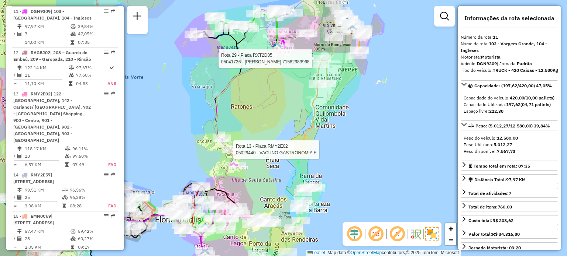
drag, startPoint x: 245, startPoint y: 136, endPoint x: 246, endPoint y: 120, distance: 15.9
click at [246, 121] on div "Rota 13 - Placa RMY2E02 05029440 - VACUNO GASTRONOMIA E Rota 29 - Placa RXT2D05…" at bounding box center [283, 128] width 567 height 256
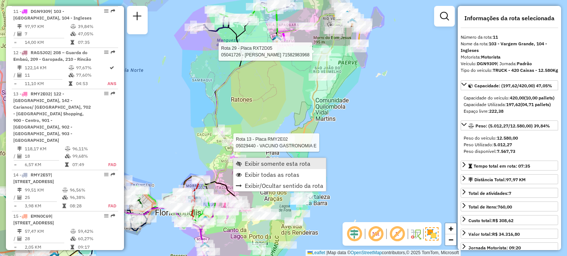
click at [247, 161] on span "Exibir somente esta rota" at bounding box center [278, 164] width 66 height 6
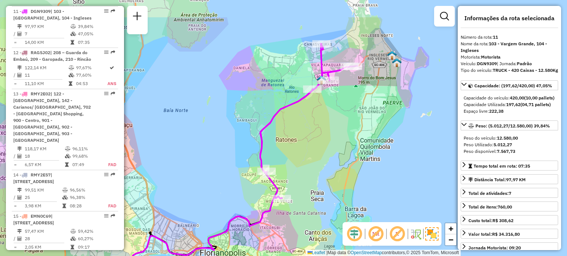
drag, startPoint x: 330, startPoint y: 87, endPoint x: 273, endPoint y: 130, distance: 71.6
click at [273, 130] on div "Janela de atendimento Grade de atendimento Capacidade Transportadoras Veículos …" at bounding box center [283, 128] width 567 height 256
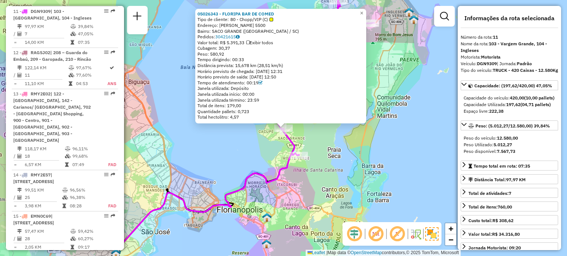
click at [243, 160] on div "05026343 - FLORIPA BAR DE COMED Tipo de cliente: 80 - Chopp/VIP (C) Endereço: R…" at bounding box center [283, 128] width 567 height 256
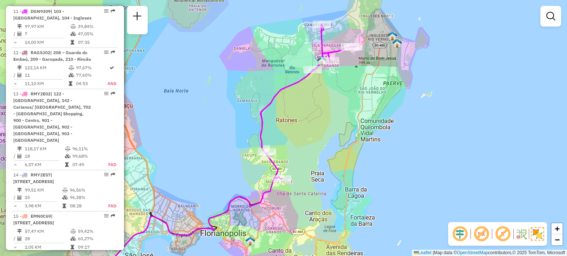
drag, startPoint x: 308, startPoint y: 129, endPoint x: 288, endPoint y: 158, distance: 35.2
click at [288, 158] on div "Janela de atendimento Grade de atendimento Capacidade Transportadoras Veículos …" at bounding box center [283, 128] width 567 height 256
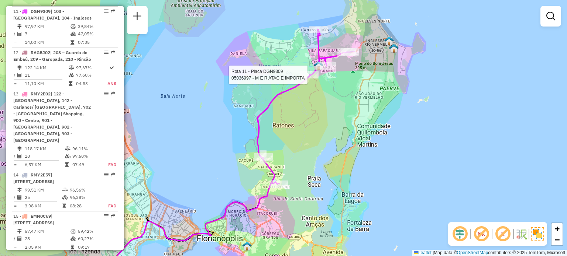
select select "**********"
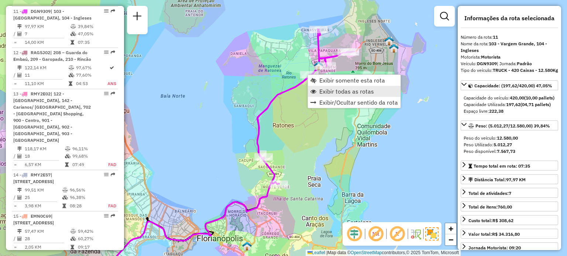
click at [339, 93] on span "Exibir todas as rotas" at bounding box center [346, 92] width 55 height 6
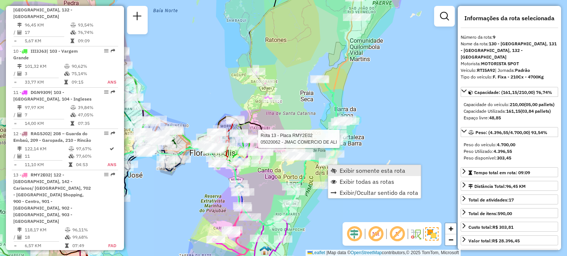
scroll to position [639, 0]
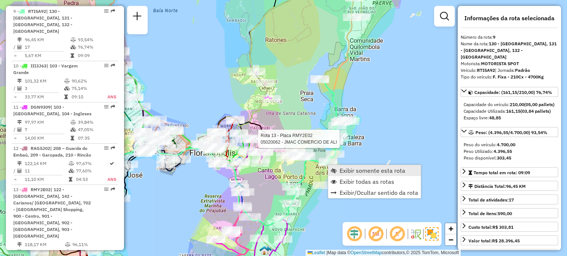
click at [334, 169] on span "Exibir somente esta rota" at bounding box center [334, 171] width 6 height 6
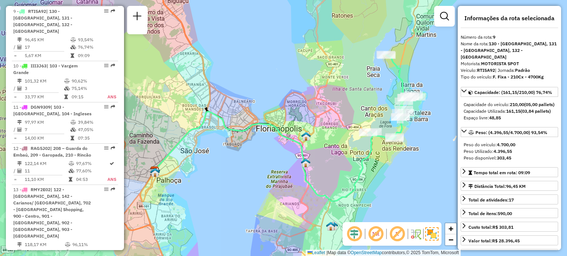
drag, startPoint x: 356, startPoint y: 96, endPoint x: 267, endPoint y: 94, distance: 88.6
click at [268, 94] on div "Janela de atendimento Grade de atendimento Capacidade Transportadoras Veículos …" at bounding box center [283, 128] width 567 height 256
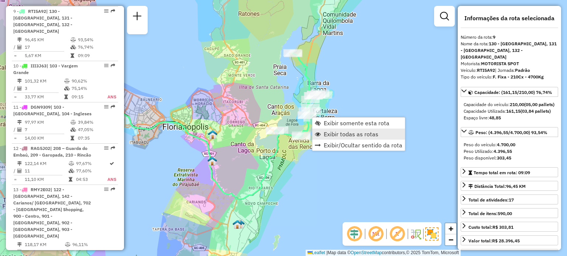
click at [326, 131] on span "Exibir todas as rotas" at bounding box center [351, 134] width 55 height 6
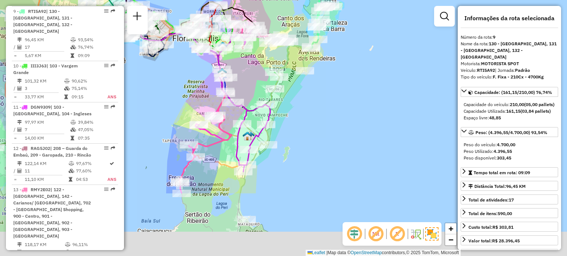
drag, startPoint x: 253, startPoint y: 160, endPoint x: 261, endPoint y: 79, distance: 82.3
click at [261, 79] on div "Janela de atendimento Grade de atendimento Capacidade Transportadoras Veículos …" at bounding box center [283, 128] width 567 height 256
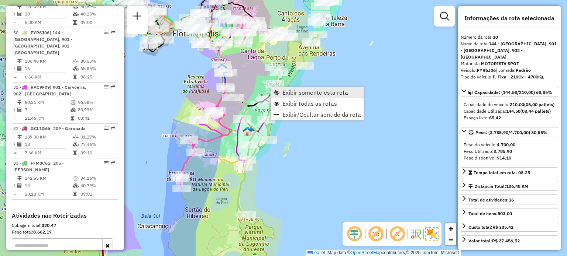
click at [278, 90] on span "Exibir somente esta rota" at bounding box center [276, 93] width 6 height 6
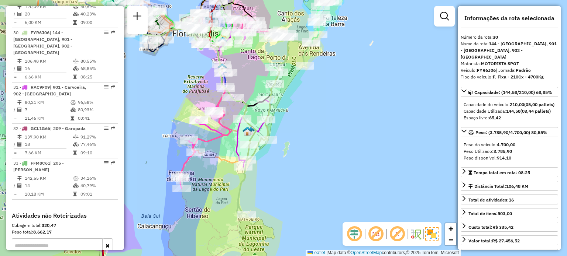
scroll to position [1518, 0]
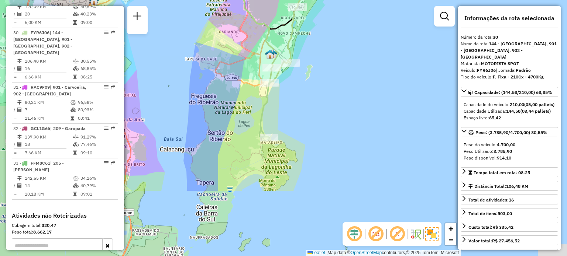
drag, startPoint x: 323, startPoint y: 180, endPoint x: 254, endPoint y: 137, distance: 81.4
click at [251, 138] on div "Janela de atendimento Grade de atendimento Capacidade Transportadoras Veículos …" at bounding box center [283, 128] width 567 height 256
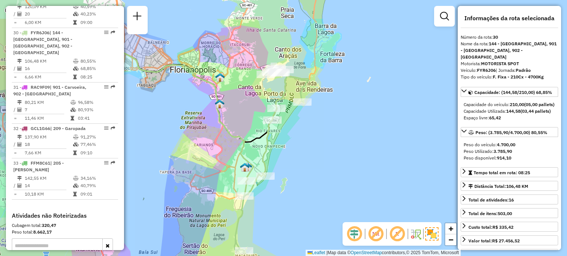
drag, startPoint x: 300, startPoint y: 168, endPoint x: 272, endPoint y: 236, distance: 74.3
click at [272, 236] on div "Janela de atendimento Grade de atendimento Capacidade Transportadoras Veículos …" at bounding box center [283, 128] width 567 height 256
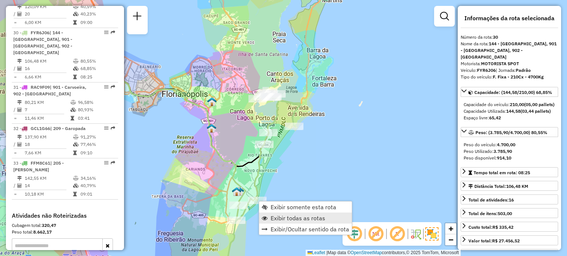
click at [272, 216] on span "Exibir todas as rotas" at bounding box center [297, 218] width 55 height 6
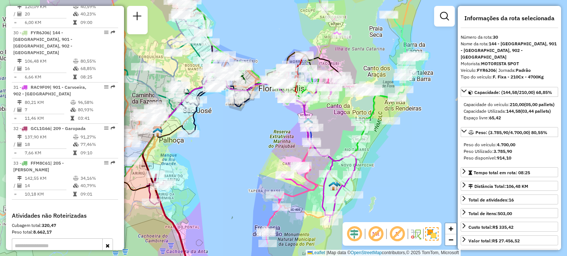
drag, startPoint x: 259, startPoint y: 148, endPoint x: 332, endPoint y: 159, distance: 74.2
click at [332, 158] on icon at bounding box center [330, 151] width 52 height 142
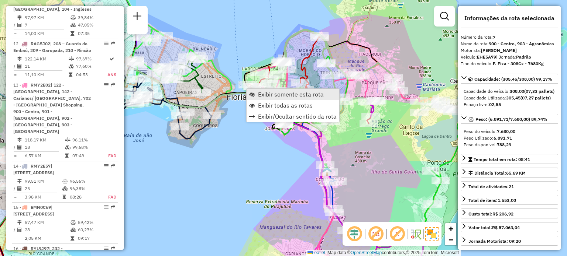
scroll to position [550, 0]
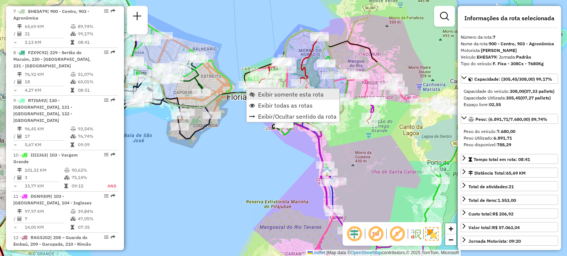
click at [258, 94] on span "Exibir somente esta rota" at bounding box center [291, 94] width 66 height 6
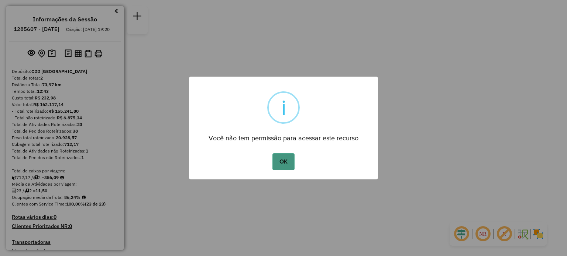
click at [284, 160] on button "OK" at bounding box center [283, 161] width 22 height 17
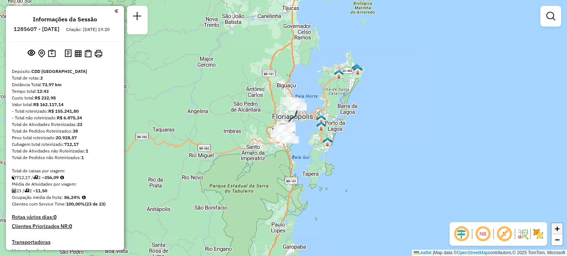
click at [560, 230] on link "+" at bounding box center [556, 229] width 11 height 11
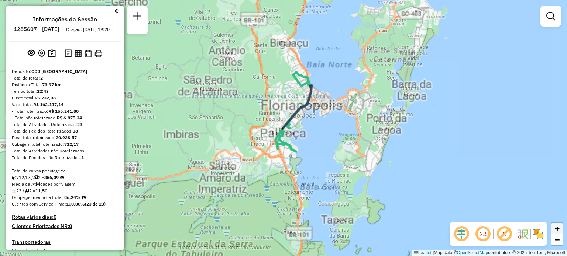
click at [560, 230] on link "+" at bounding box center [556, 229] width 11 height 11
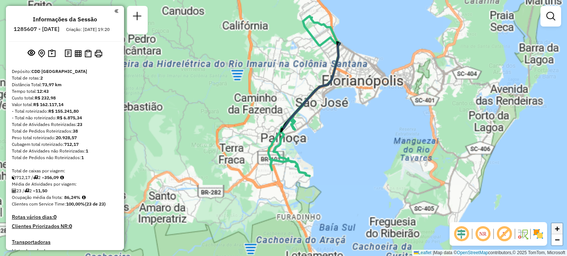
click at [560, 230] on link "+" at bounding box center [556, 229] width 11 height 11
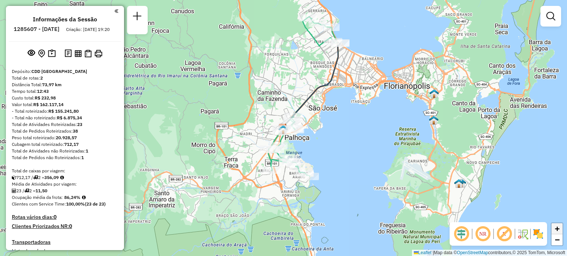
click at [560, 230] on link "+" at bounding box center [556, 229] width 11 height 11
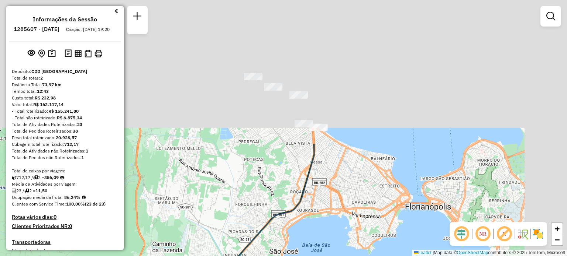
drag, startPoint x: 388, startPoint y: 104, endPoint x: 305, endPoint y: 274, distance: 188.4
click at [305, 256] on html "Aguarde... Pop-up bloqueado! Seu navegador bloqueou automáticamente a abertura …" at bounding box center [283, 128] width 567 height 256
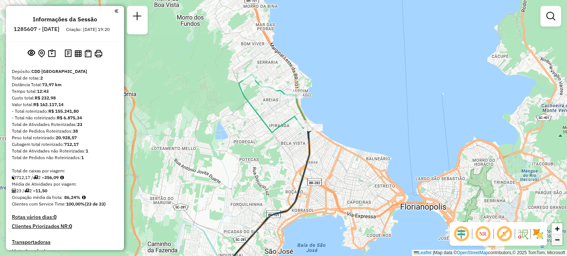
click at [555, 244] on span "−" at bounding box center [556, 239] width 5 height 9
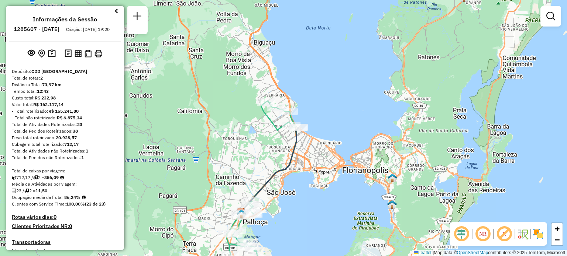
click at [537, 229] on img at bounding box center [538, 234] width 12 height 12
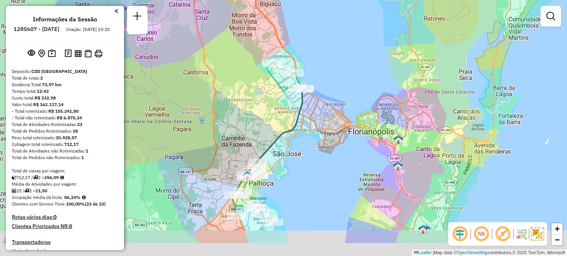
drag, startPoint x: 329, startPoint y: 196, endPoint x: 346, endPoint y: 127, distance: 71.4
click at [346, 127] on div "Janela de atendimento Grade de atendimento Capacidade Transportadoras Veículos …" at bounding box center [283, 128] width 567 height 256
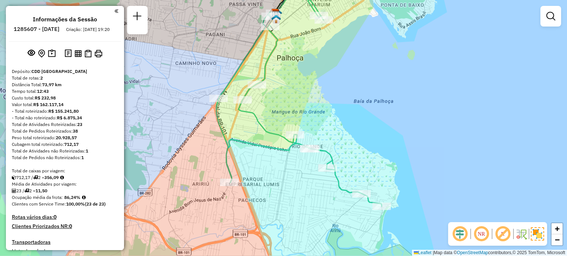
drag, startPoint x: 243, startPoint y: 157, endPoint x: 269, endPoint y: 130, distance: 37.1
click at [266, 130] on div "Janela de atendimento Grade de atendimento Capacidade Transportadoras Veículos …" at bounding box center [283, 128] width 567 height 256
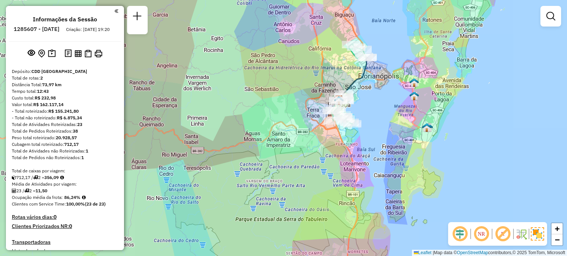
drag, startPoint x: 360, startPoint y: 91, endPoint x: 364, endPoint y: 110, distance: 18.9
click at [364, 110] on div "Janela de atendimento Grade de atendimento Capacidade Transportadoras Veículos …" at bounding box center [283, 128] width 567 height 256
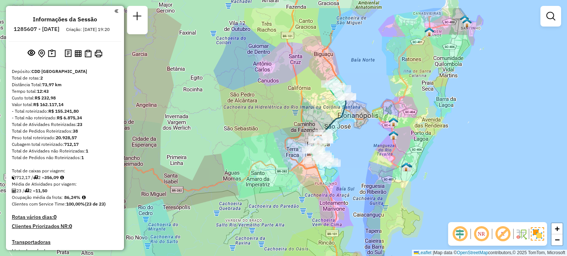
drag, startPoint x: 391, startPoint y: 105, endPoint x: 352, endPoint y: 159, distance: 66.8
click at [352, 159] on div "Janela de atendimento Grade de atendimento Capacidade Transportadoras Veículos …" at bounding box center [283, 128] width 567 height 256
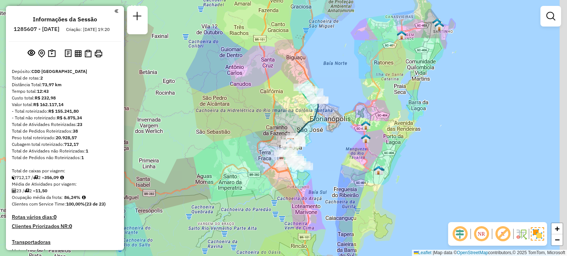
drag, startPoint x: 268, startPoint y: 124, endPoint x: 233, endPoint y: 87, distance: 50.4
click at [233, 87] on div "Janela de atendimento Grade de atendimento Capacidade Transportadoras Veículos …" at bounding box center [283, 128] width 567 height 256
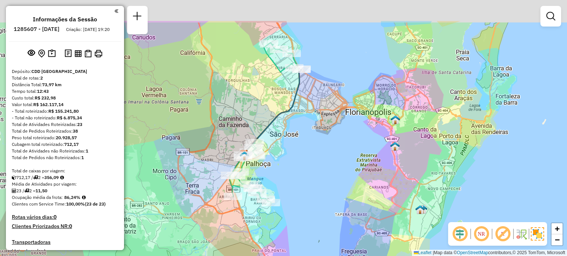
drag, startPoint x: 334, startPoint y: 93, endPoint x: 313, endPoint y: 147, distance: 57.8
click at [313, 151] on div "Janela de atendimento Grade de atendimento Capacidade Transportadoras Veículos …" at bounding box center [283, 128] width 567 height 256
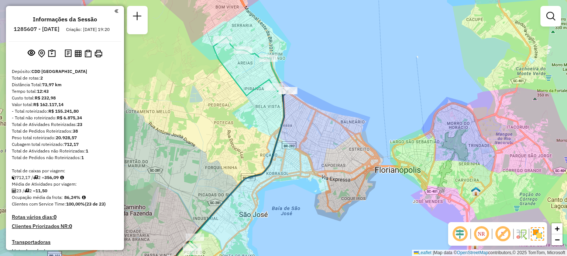
click at [482, 237] on em at bounding box center [481, 234] width 18 height 18
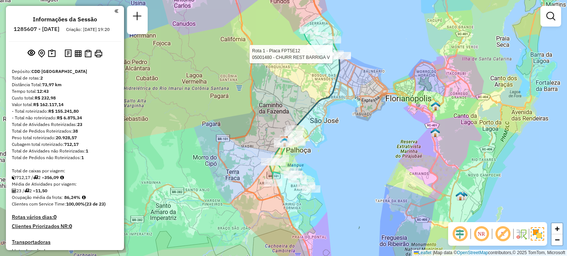
click at [477, 234] on em at bounding box center [481, 234] width 18 height 18
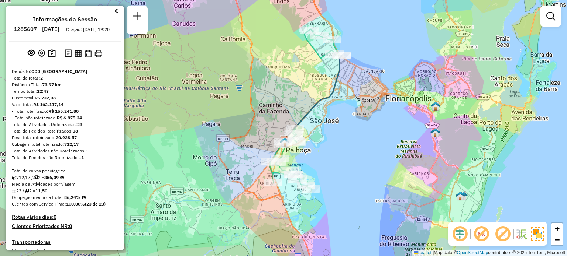
click at [480, 234] on em at bounding box center [481, 234] width 18 height 18
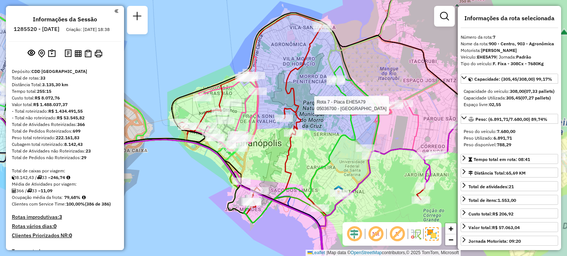
select select "**********"
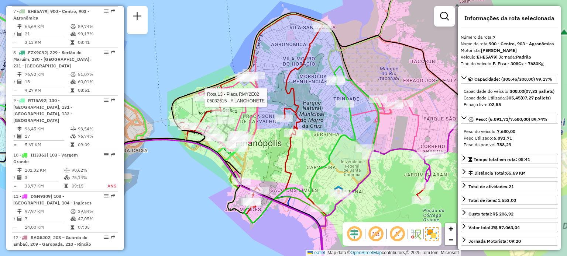
drag, startPoint x: 217, startPoint y: 99, endPoint x: 327, endPoint y: 67, distance: 114.6
click at [211, 94] on div at bounding box center [202, 97] width 18 height 7
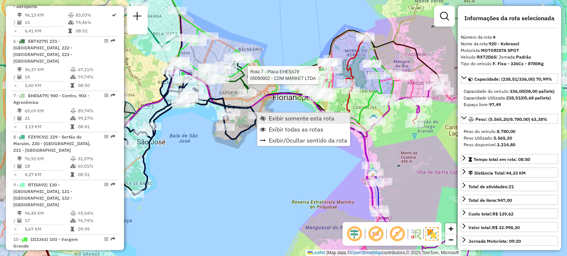
scroll to position [419, 0]
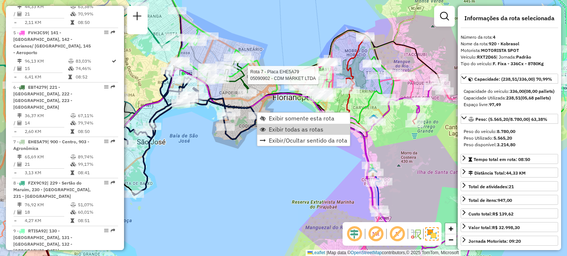
click at [201, 127] on div "Rota 7 - Placa EHE5A79 05090902 - CDM MARKET LTDA Rota 4 - Placa RXT2D65 050235…" at bounding box center [283, 128] width 567 height 256
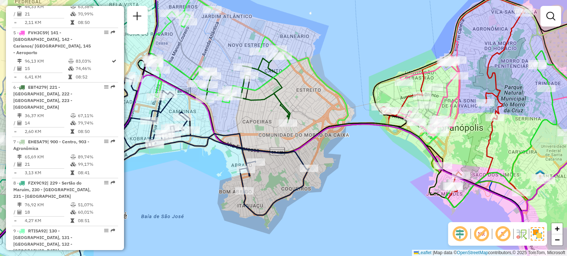
drag, startPoint x: 195, startPoint y: 38, endPoint x: 241, endPoint y: 99, distance: 76.4
click at [260, 99] on div "Janela de atendimento Grade de atendimento Capacidade Transportadoras Veículos …" at bounding box center [283, 128] width 567 height 256
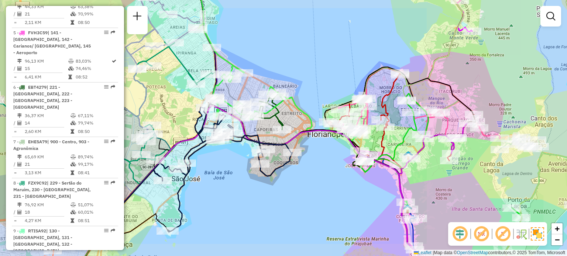
drag, startPoint x: 186, startPoint y: 53, endPoint x: 230, endPoint y: 86, distance: 55.4
click at [225, 83] on div "Rota 8 - Placa FZX9C92 05013154 - [PERSON_NAME] DA CU Janela de atendimento Gra…" at bounding box center [283, 128] width 567 height 256
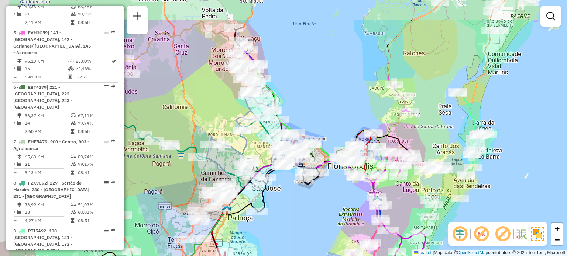
drag, startPoint x: 195, startPoint y: 65, endPoint x: 236, endPoint y: 110, distance: 61.4
click at [236, 110] on div "Rota 14 - Placa RMY2E57 05041898 - [PERSON_NAME] de atendimento Grade de atendi…" at bounding box center [283, 128] width 567 height 256
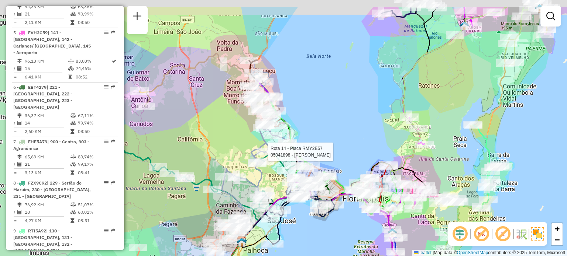
drag, startPoint x: 203, startPoint y: 45, endPoint x: 231, endPoint y: 96, distance: 57.8
click at [230, 96] on div "Rota 14 - Placa RMY2E57 05041898 - [PERSON_NAME] de atendimento Grade de atendi…" at bounding box center [283, 128] width 567 height 256
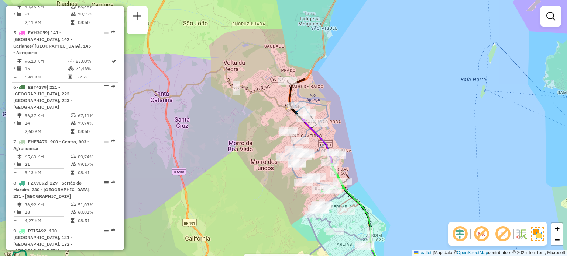
click at [276, 97] on div "Rota 14 - Placa RMY2E57 05041898 - MANOEL [PERSON_NAME] 16 - Placa RYL9J97 0502…" at bounding box center [283, 128] width 567 height 256
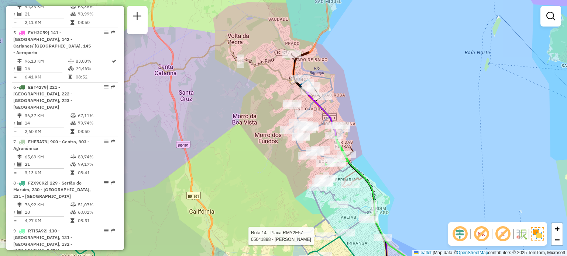
drag, startPoint x: 376, startPoint y: 123, endPoint x: 372, endPoint y: 90, distance: 33.0
click at [373, 92] on div "Rota 14 - Placa RMY2E57 05041898 - [PERSON_NAME] 19 - Placa RYM0A47 05025962 - …" at bounding box center [283, 128] width 567 height 256
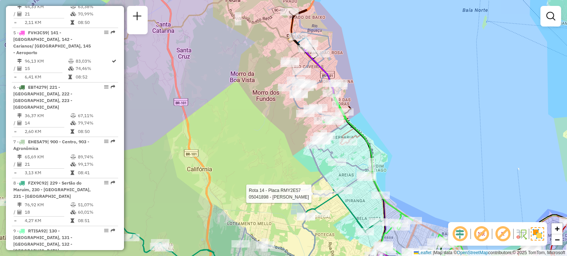
drag, startPoint x: 322, startPoint y: 146, endPoint x: 331, endPoint y: 117, distance: 30.2
click at [330, 119] on div "Rota 14 - Placa RMY2E57 05041898 - MANOEL [PERSON_NAME] 2 - Placa DER6E69 05090…" at bounding box center [283, 128] width 567 height 256
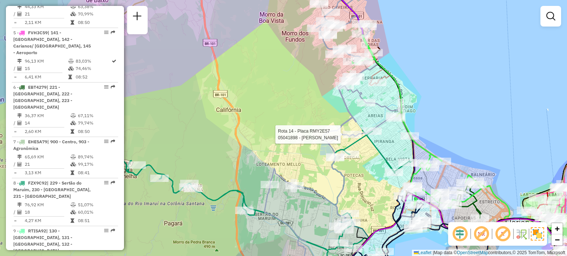
drag, startPoint x: 207, startPoint y: 185, endPoint x: 311, endPoint y: 154, distance: 109.3
click at [305, 155] on div "Rota 14 - Placa RMY2E57 05041898 - [PERSON_NAME] de atendimento Grade de atendi…" at bounding box center [283, 128] width 567 height 256
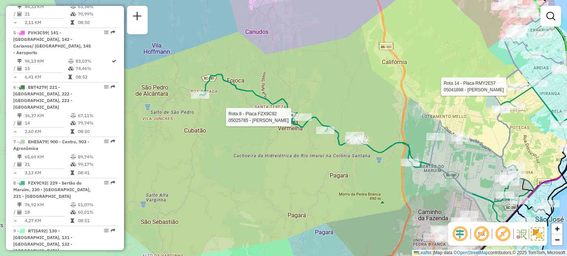
select select "**********"
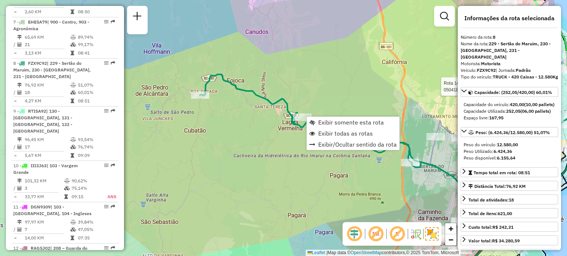
scroll to position [591, 0]
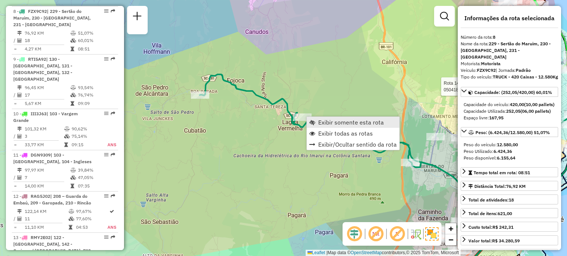
click at [345, 125] on span "Exibir somente esta rota" at bounding box center [351, 123] width 66 height 6
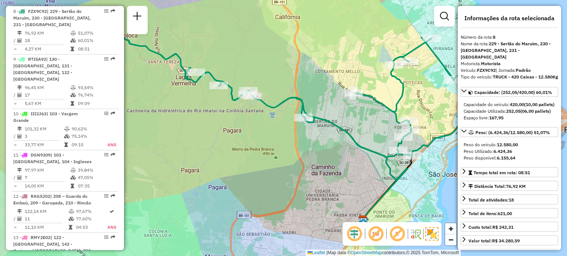
drag, startPoint x: 348, startPoint y: 107, endPoint x: 312, endPoint y: 114, distance: 36.3
click at [313, 114] on div "Janela de atendimento Grade de atendimento Capacidade Transportadoras Veículos …" at bounding box center [283, 128] width 567 height 256
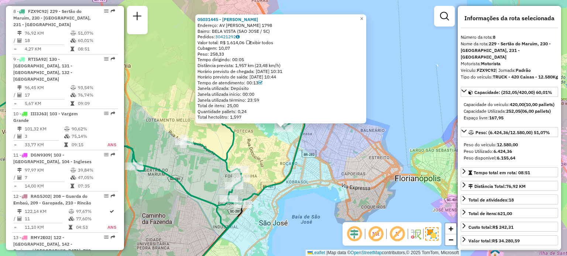
click at [207, 154] on icon at bounding box center [123, 142] width 361 height 128
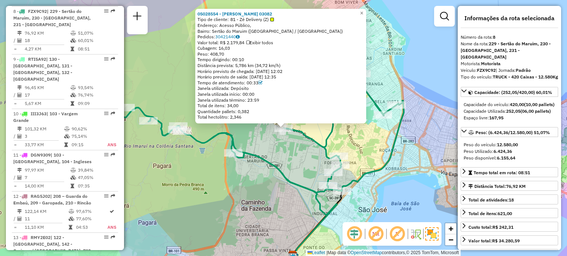
click at [303, 144] on div "Rota 8 - Placa FZX9C92 05028554 - [PERSON_NAME] 03082 05028554 - [PERSON_NAME] …" at bounding box center [283, 128] width 567 height 256
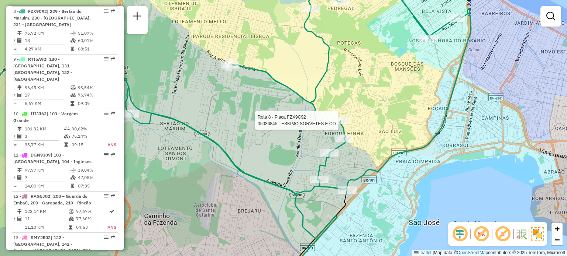
click at [319, 175] on icon at bounding box center [206, 85] width 527 height 220
select select "**********"
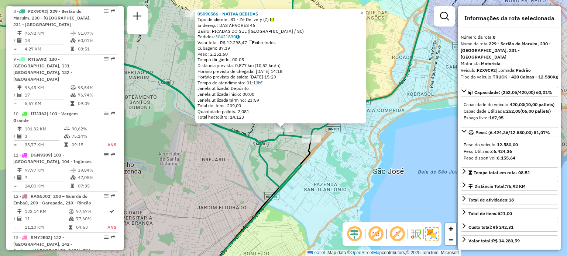
click at [306, 151] on icon at bounding box center [257, 210] width 108 height 143
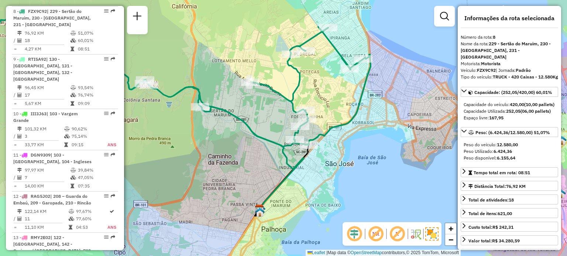
drag, startPoint x: 317, startPoint y: 77, endPoint x: 335, endPoint y: 91, distance: 22.4
click at [325, 89] on div "Janela de atendimento Grade de atendimento Capacidade Transportadoras Veículos …" at bounding box center [283, 128] width 567 height 256
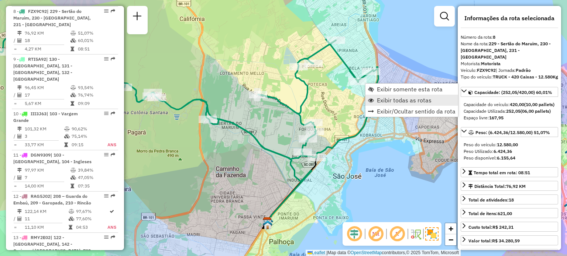
click at [380, 96] on link "Exibir todas as rotas" at bounding box center [411, 100] width 93 height 11
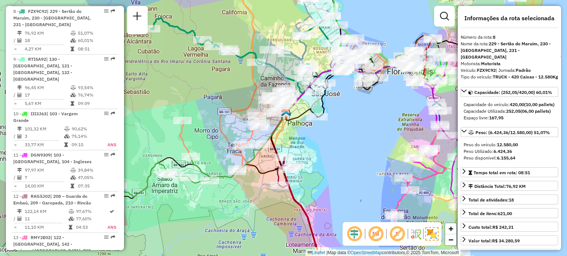
drag, startPoint x: 196, startPoint y: 141, endPoint x: 236, endPoint y: 72, distance: 80.2
click at [236, 73] on div "Janela de atendimento Grade de atendimento Capacidade Transportadoras Veículos …" at bounding box center [283, 128] width 567 height 256
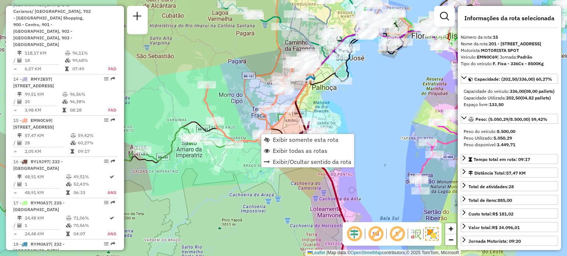
scroll to position [933, 0]
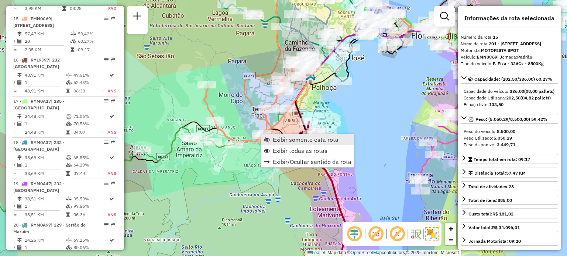
click at [267, 137] on span "Exibir somente esta rota" at bounding box center [267, 140] width 6 height 6
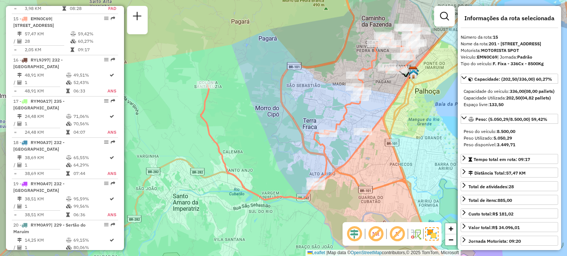
drag, startPoint x: 245, startPoint y: 107, endPoint x: 278, endPoint y: 90, distance: 37.3
click at [277, 91] on div "Janela de atendimento Grade de atendimento Capacidade Transportadoras Veículos …" at bounding box center [283, 128] width 567 height 256
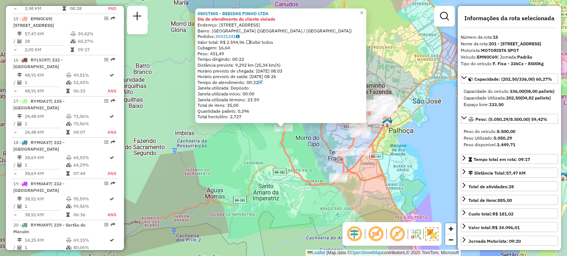
click at [301, 160] on div "05017505 - BEBIDAS PINHO LTDA Dia de atendimento do cliente violado Endereço: […" at bounding box center [283, 128] width 567 height 256
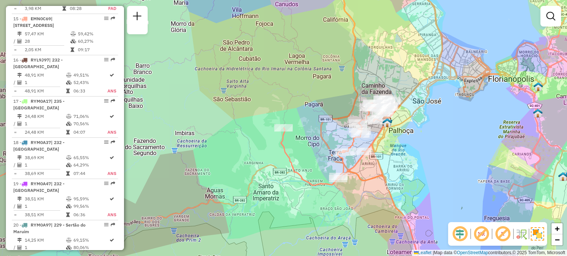
select select "**********"
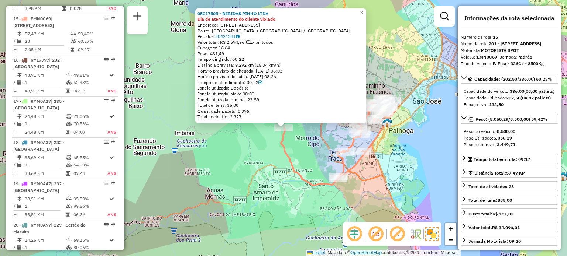
click at [301, 141] on div "05017505 - BEBIDAS PINHO LTDA Dia de atendimento do cliente violado Endereço: […" at bounding box center [283, 128] width 567 height 256
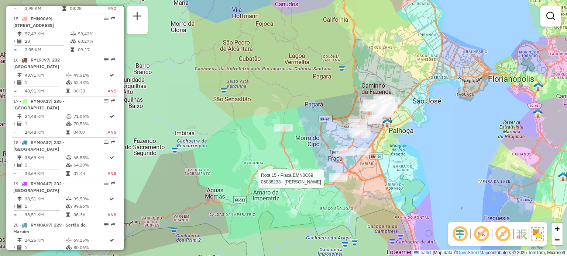
select select "**********"
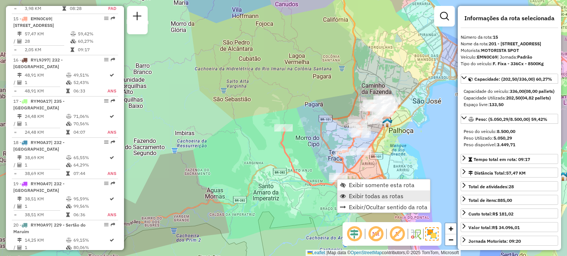
click at [356, 196] on span "Exibir todas as rotas" at bounding box center [376, 196] width 55 height 6
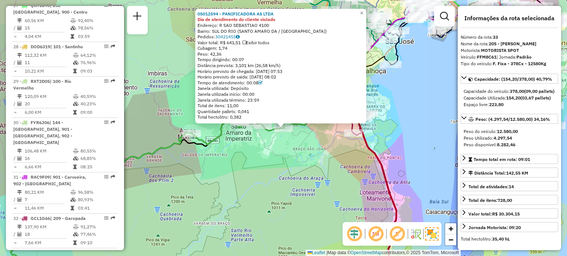
scroll to position [1567, 0]
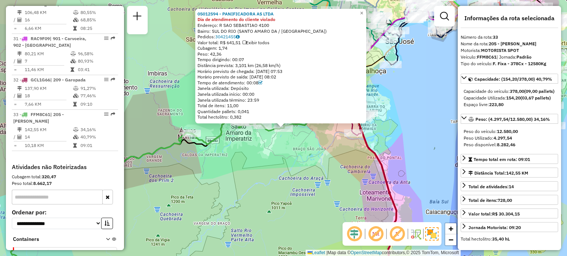
click at [313, 156] on div "05012594 - PANIFICADORA AS LTDA Dia de atendimento do cliente violado Endereço:…" at bounding box center [283, 128] width 567 height 256
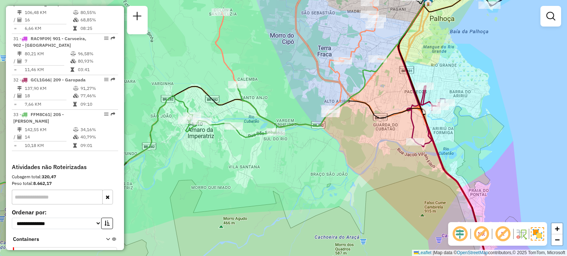
drag, startPoint x: 278, startPoint y: 109, endPoint x: 283, endPoint y: 111, distance: 6.1
click at [283, 111] on div "Janela de atendimento Grade de atendimento Capacidade Transportadoras Veículos …" at bounding box center [283, 128] width 567 height 256
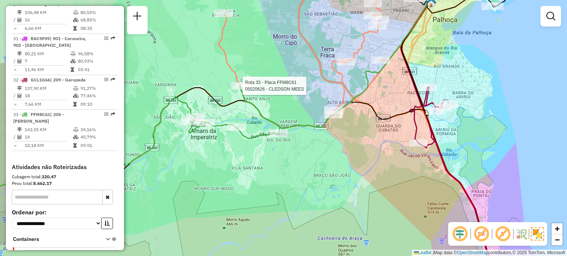
select select "**********"
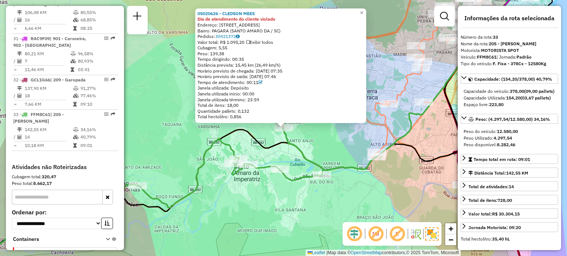
click at [313, 142] on div "Rota 33 - Placa FFM8C61 05020626 - CLEDSON MEES 05020626 - CLEDSON MEES Dia de …" at bounding box center [283, 128] width 567 height 256
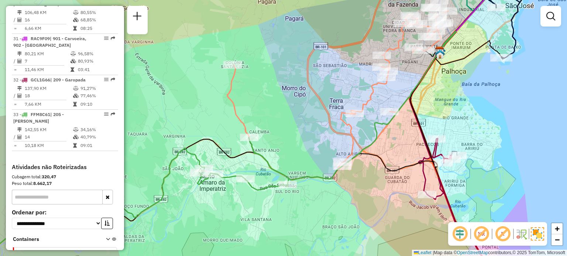
drag, startPoint x: 322, startPoint y: 137, endPoint x: 255, endPoint y: 157, distance: 69.8
click at [249, 161] on div "Janela de atendimento Grade de atendimento Capacidade Transportadoras Veículos …" at bounding box center [283, 128] width 567 height 256
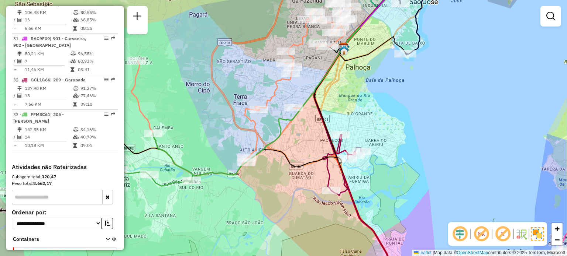
drag, startPoint x: 344, startPoint y: 140, endPoint x: 287, endPoint y: 119, distance: 60.2
click at [287, 119] on icon at bounding box center [256, 101] width 207 height 149
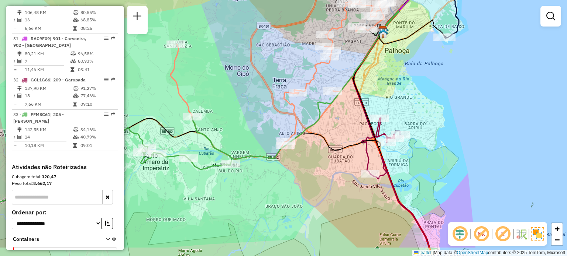
drag, startPoint x: 267, startPoint y: 131, endPoint x: 296, endPoint y: 97, distance: 44.8
click at [295, 98] on div "Janela de atendimento Grade de atendimento Capacidade Transportadoras Veículos …" at bounding box center [283, 128] width 567 height 256
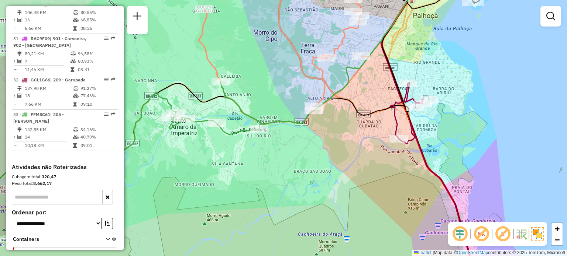
drag, startPoint x: 288, startPoint y: 114, endPoint x: 308, endPoint y: 110, distance: 21.0
click at [260, 110] on icon at bounding box center [101, 137] width 317 height 111
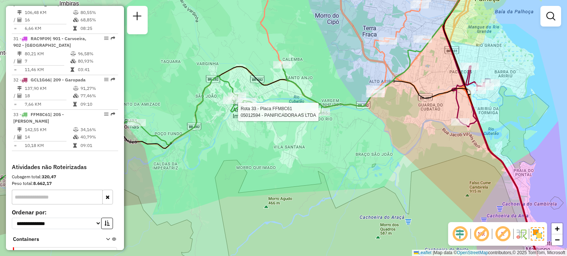
drag, startPoint x: 189, startPoint y: 110, endPoint x: 400, endPoint y: 98, distance: 211.4
click at [391, 99] on div "Rota 33 - Placa FFM8C61 05012594 - PANIFICADORA AS LTDA Janela de atendimento G…" at bounding box center [283, 128] width 567 height 256
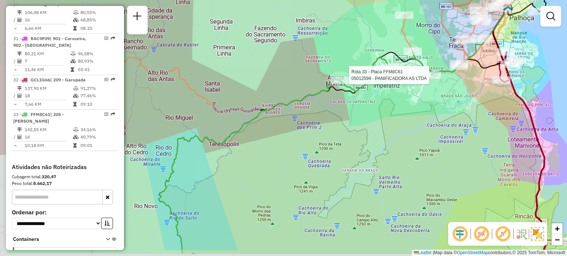
drag, startPoint x: 310, startPoint y: 129, endPoint x: 276, endPoint y: 110, distance: 38.8
click at [276, 110] on icon at bounding box center [333, 129] width 349 height 242
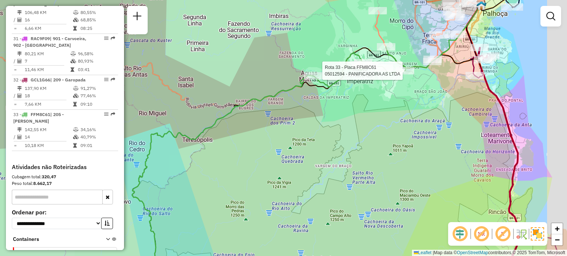
drag, startPoint x: 310, startPoint y: 127, endPoint x: 274, endPoint y: 62, distance: 73.7
click at [274, 63] on div "Rota 33 - Placa FFM8C61 05012594 - PANIFICADORA AS LTDA Janela de atendimento G…" at bounding box center [283, 128] width 567 height 256
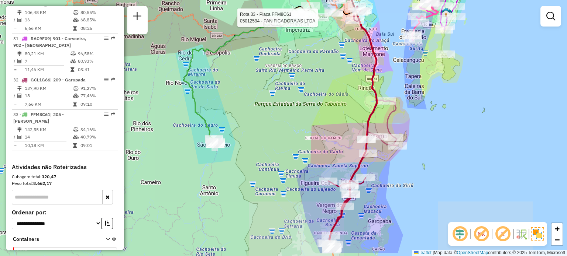
drag, startPoint x: 267, startPoint y: 120, endPoint x: 263, endPoint y: 91, distance: 28.4
click at [263, 91] on div "Rota 33 - Placa FFM8C61 05012594 - PANIFICADORA AS LTDA Janela de atendimento G…" at bounding box center [283, 128] width 567 height 256
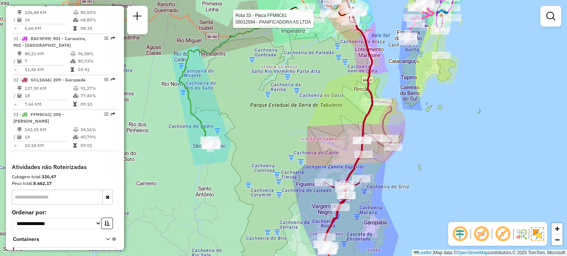
drag, startPoint x: 263, startPoint y: 90, endPoint x: 250, endPoint y: 147, distance: 59.1
click at [250, 147] on div "Rota 33 - Placa FFM8C61 05012594 - PANIFICADORA AS LTDA Janela de atendimento G…" at bounding box center [283, 128] width 567 height 256
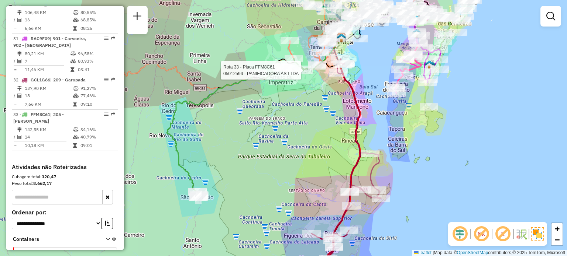
drag, startPoint x: 262, startPoint y: 128, endPoint x: 279, endPoint y: 106, distance: 27.7
click at [262, 74] on div "Rota 33 - Placa FFM8C61 05012594 - PANIFICADORA AS LTDA Janela de atendimento G…" at bounding box center [283, 128] width 567 height 256
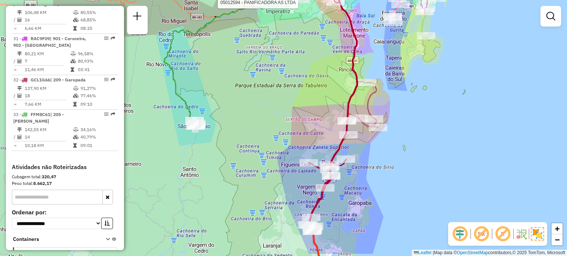
drag, startPoint x: 353, startPoint y: 158, endPoint x: 345, endPoint y: 115, distance: 43.6
click at [340, 94] on div "Rota 33 - Placa FFM8C61 05012594 - PANIFICADORA AS LTDA Rota 12 - Placa RAG5J02…" at bounding box center [283, 128] width 567 height 256
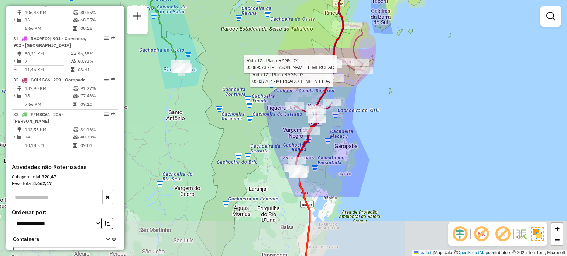
drag, startPoint x: 320, startPoint y: 191, endPoint x: 322, endPoint y: 118, distance: 73.1
click at [322, 123] on div "Rota 33 - Placa FFM8C61 05012594 - PANIFICADORA AS LTDA Rota 12 - Placa RAG5J02…" at bounding box center [283, 128] width 567 height 256
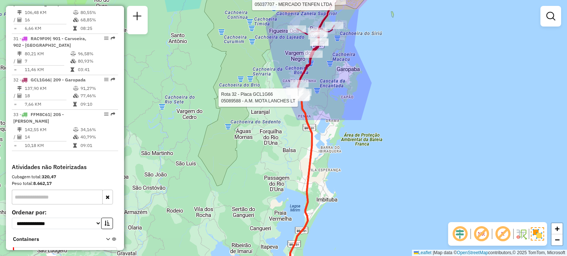
select select "**********"
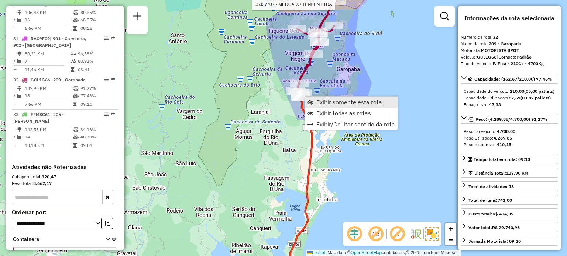
click at [316, 101] on span "Exibir somente esta rota" at bounding box center [349, 102] width 66 height 6
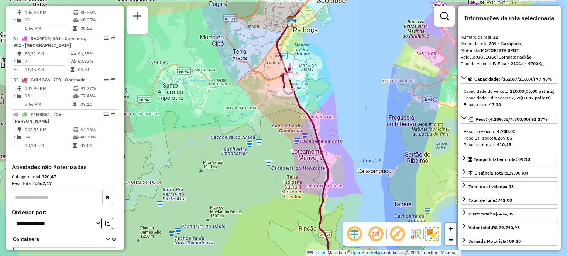
drag, startPoint x: 330, startPoint y: 79, endPoint x: 323, endPoint y: 18, distance: 61.2
click at [323, 22] on div "Janela de atendimento Grade de atendimento Capacidade Transportadoras Veículos …" at bounding box center [283, 128] width 567 height 256
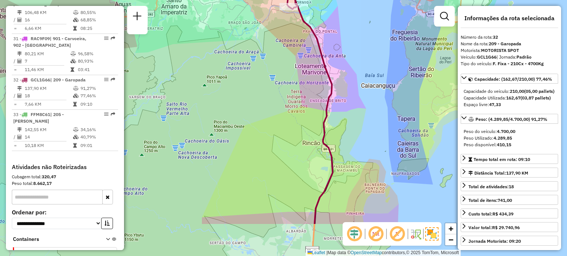
drag, startPoint x: 350, startPoint y: 124, endPoint x: 346, endPoint y: 68, distance: 57.0
click at [346, 68] on div "Janela de atendimento Grade de atendimento Capacidade Transportadoras Veículos …" at bounding box center [283, 128] width 567 height 256
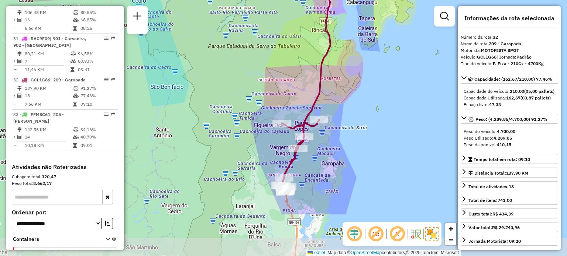
drag, startPoint x: 336, startPoint y: 152, endPoint x: 329, endPoint y: 94, distance: 59.0
click at [329, 94] on div "Janela de atendimento Grade de atendimento Capacidade Transportadoras Veículos …" at bounding box center [283, 128] width 567 height 256
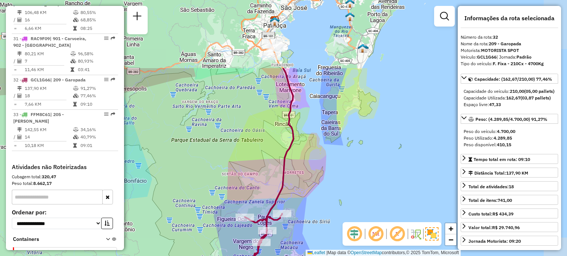
drag, startPoint x: 328, startPoint y: 78, endPoint x: 280, endPoint y: 112, distance: 58.2
click at [287, 180] on div "Janela de atendimento Grade de atendimento Capacidade Transportadoras Veículos …" at bounding box center [283, 128] width 567 height 256
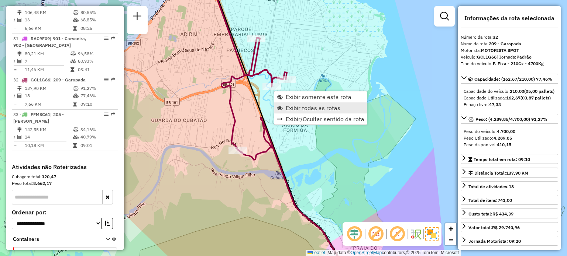
click at [290, 105] on span "Exibir todas as rotas" at bounding box center [313, 108] width 55 height 6
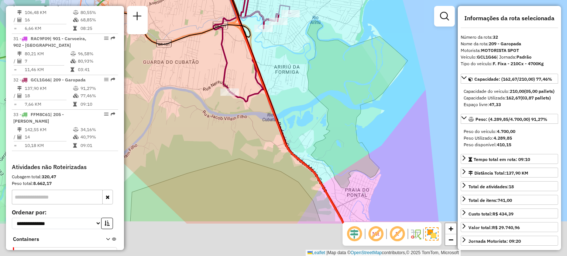
drag, startPoint x: 306, startPoint y: 118, endPoint x: 246, endPoint y: 75, distance: 73.8
click at [290, 90] on div "Janela de atendimento Grade de atendimento Capacidade Transportadoras Veículos …" at bounding box center [283, 128] width 567 height 256
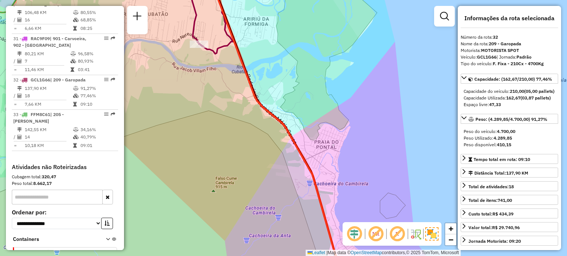
drag, startPoint x: 301, startPoint y: 85, endPoint x: 273, endPoint y: 19, distance: 71.9
click at [277, 17] on div "Janela de atendimento Grade de atendimento Capacidade Transportadoras Veículos …" at bounding box center [283, 128] width 567 height 256
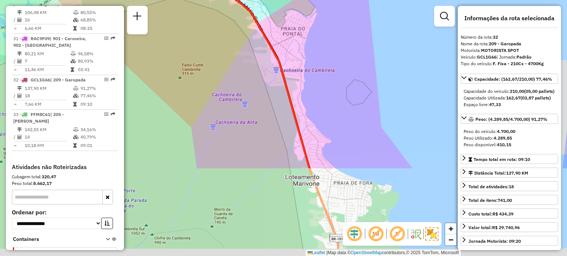
drag, startPoint x: 306, startPoint y: 119, endPoint x: 266, endPoint y: 48, distance: 81.3
click at [278, 59] on div "Janela de atendimento Grade de atendimento Capacidade Transportadoras Veículos …" at bounding box center [283, 128] width 567 height 256
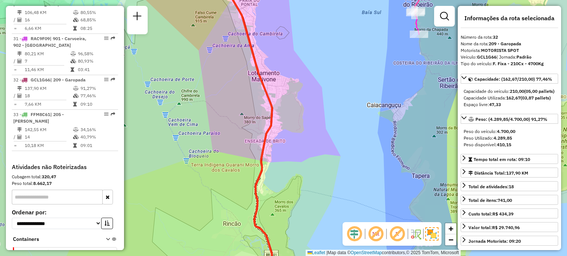
drag, startPoint x: 280, startPoint y: 112, endPoint x: 283, endPoint y: 60, distance: 52.4
click at [283, 61] on div "Janela de atendimento Grade de atendimento Capacidade Transportadoras Veículos …" at bounding box center [283, 128] width 567 height 256
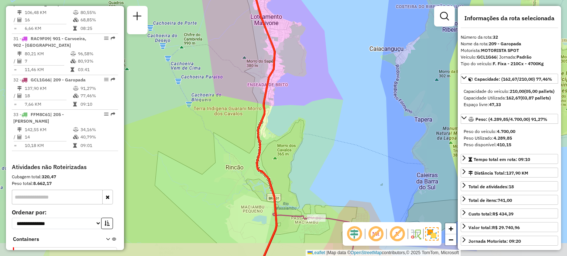
drag, startPoint x: 293, startPoint y: 167, endPoint x: 288, endPoint y: 122, distance: 44.9
click at [290, 128] on div "Janela de atendimento Grade de atendimento Capacidade Transportadoras Veículos …" at bounding box center [283, 128] width 567 height 256
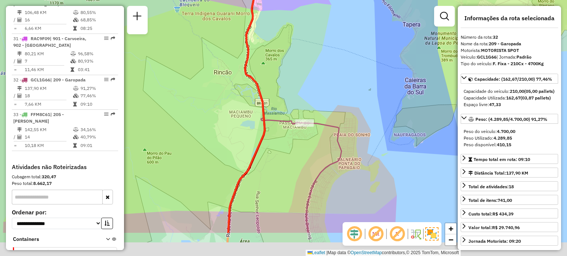
drag, startPoint x: 321, startPoint y: 183, endPoint x: 306, endPoint y: 114, distance: 69.9
click at [308, 117] on div "Janela de atendimento Grade de atendimento Capacidade Transportadoras Veículos …" at bounding box center [283, 128] width 567 height 256
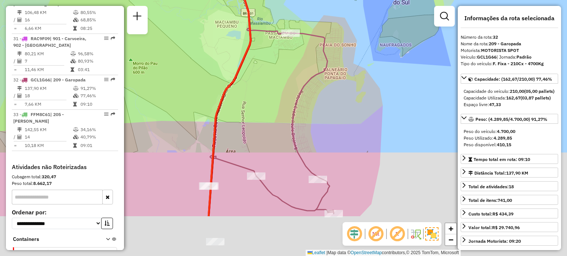
drag, startPoint x: 316, startPoint y: 183, endPoint x: 303, endPoint y: 100, distance: 84.4
click at [305, 101] on div "Janela de atendimento Grade de atendimento Capacidade Transportadoras Veículos …" at bounding box center [283, 128] width 567 height 256
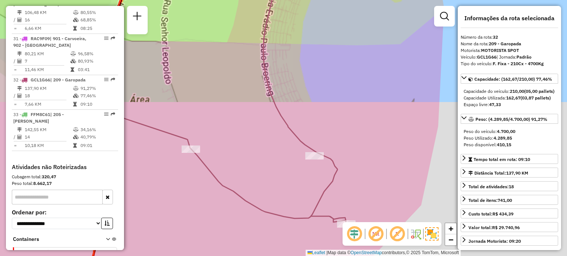
drag, startPoint x: 330, startPoint y: 172, endPoint x: 320, endPoint y: 116, distance: 57.0
click at [322, 119] on div "Rota 12 - Placa RAG5J02 05013665 - MANOEL FRANCISCO DOS Janela de atendimento G…" at bounding box center [283, 128] width 567 height 256
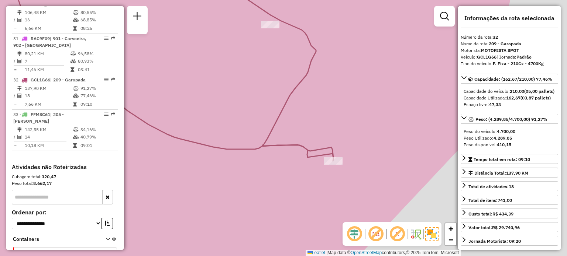
click at [325, 153] on icon at bounding box center [148, 68] width 369 height 187
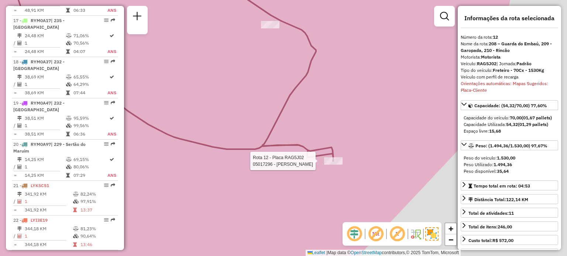
scroll to position [776, 0]
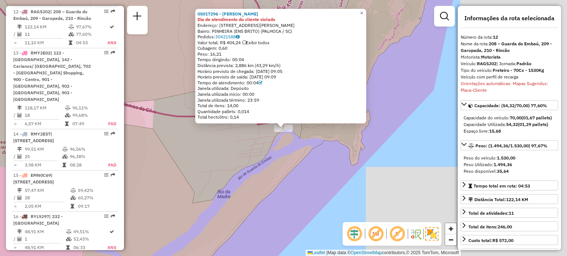
click at [281, 155] on div "05017296 - [PERSON_NAME] Dia de atendimento do cliente violado Endereço: [STREE…" at bounding box center [283, 128] width 567 height 256
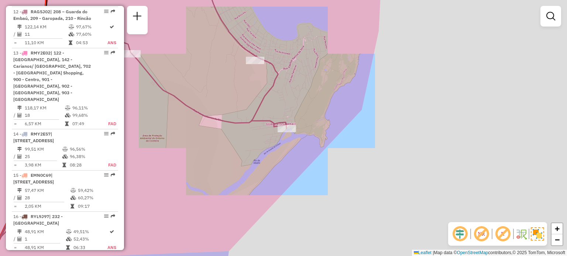
drag, startPoint x: 243, startPoint y: 85, endPoint x: 302, endPoint y: 125, distance: 71.0
click at [300, 131] on div "Janela de atendimento Grade de atendimento Capacidade Transportadoras Veículos …" at bounding box center [283, 128] width 567 height 256
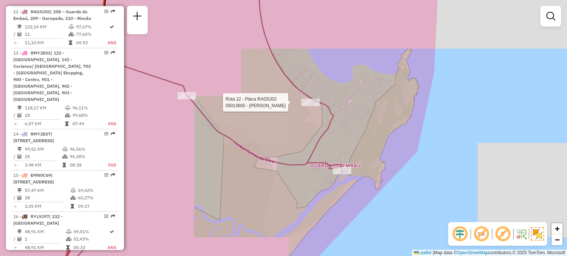
select select "**********"
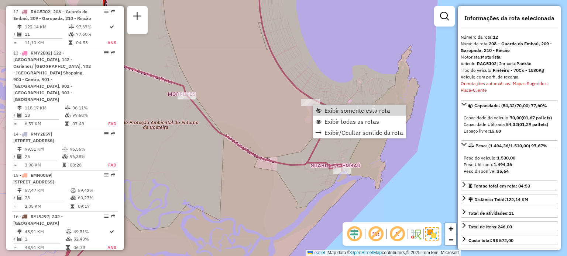
click at [323, 82] on div "Janela de atendimento Grade de atendimento Capacidade Transportadoras Veículos …" at bounding box center [283, 128] width 567 height 256
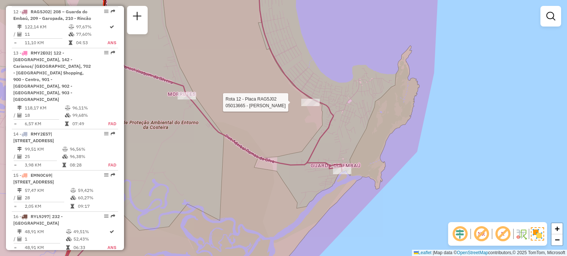
select select "**********"
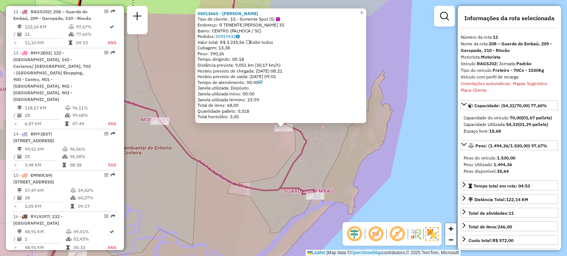
click at [308, 142] on icon at bounding box center [177, 129] width 276 height 308
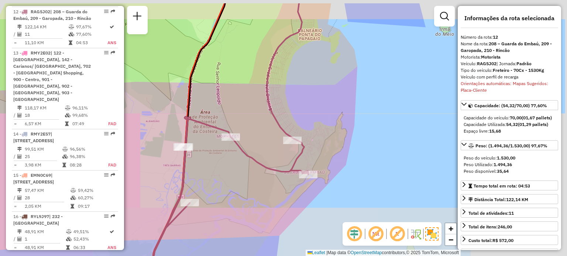
drag, startPoint x: 298, startPoint y: 89, endPoint x: 300, endPoint y: 148, distance: 58.7
click at [300, 147] on div "Janela de atendimento Grade de atendimento Capacidade Transportadoras Veículos …" at bounding box center [283, 128] width 567 height 256
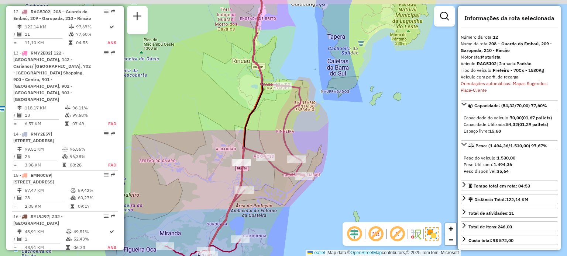
drag, startPoint x: 277, startPoint y: 78, endPoint x: 278, endPoint y: 156, distance: 78.2
click at [281, 90] on div at bounding box center [282, 85] width 18 height 7
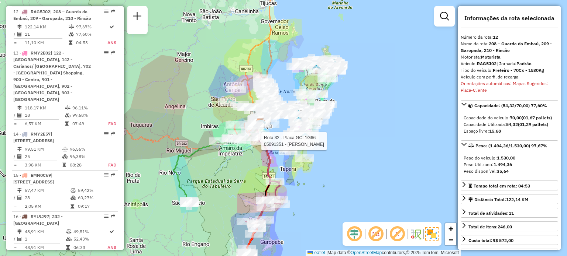
drag, startPoint x: 317, startPoint y: 173, endPoint x: 334, endPoint y: 99, distance: 75.7
click at [334, 100] on div "Rota 32 - Placa GCL1G66 05091351 - BAR SILVA Rota 32 - Placa GCL1G66 05010738 -…" at bounding box center [283, 128] width 567 height 256
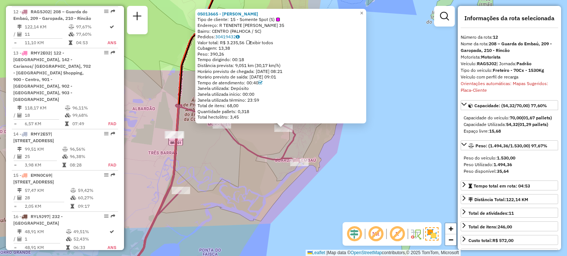
click at [267, 18] on span "15 - Somente Spot (S)" at bounding box center [254, 20] width 49 height 6
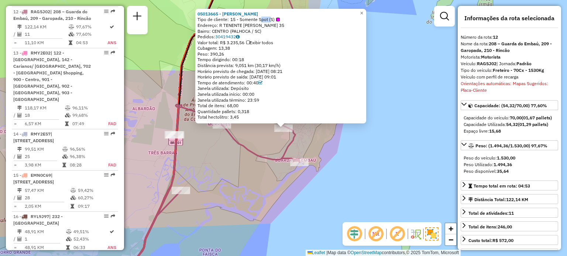
click at [267, 18] on span "15 - Somente Spot (S)" at bounding box center [254, 20] width 49 height 6
click at [252, 185] on div "05013665 - MANOEL FRANCISCO DOS Tipo de cliente: 15 - Somente Spot (S) Endereço…" at bounding box center [283, 128] width 567 height 256
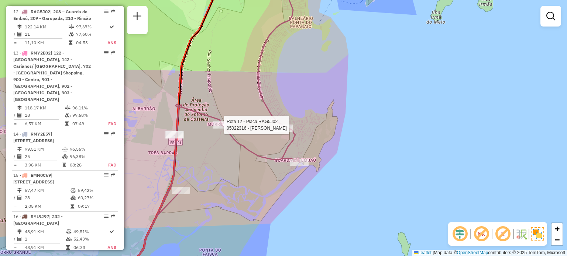
select select "**********"
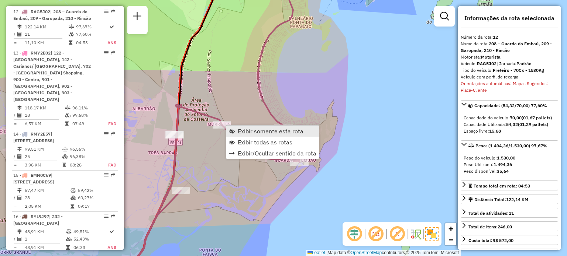
click at [234, 129] on span "Exibir somente esta rota" at bounding box center [232, 131] width 6 height 6
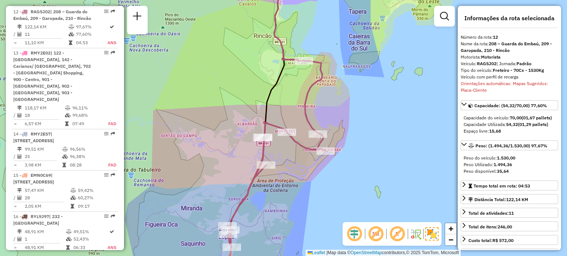
drag, startPoint x: 289, startPoint y: 203, endPoint x: 274, endPoint y: 152, distance: 53.1
click at [279, 149] on div "Janela de atendimento Grade de atendimento Capacidade Transportadoras Veículos …" at bounding box center [283, 128] width 567 height 256
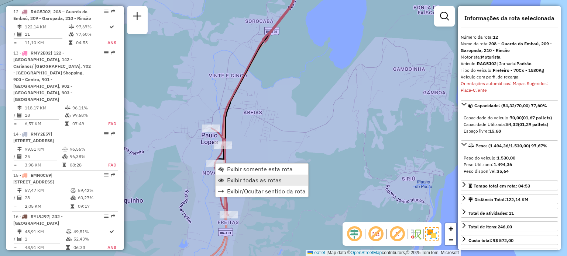
click at [235, 178] on span "Exibir todas as rotas" at bounding box center [254, 180] width 55 height 6
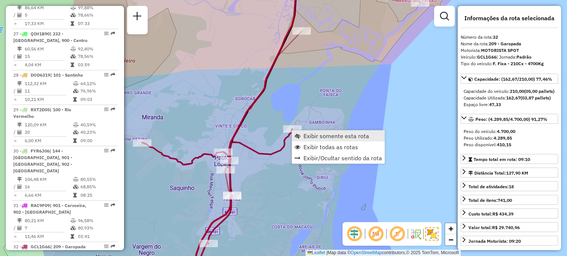
scroll to position [1567, 0]
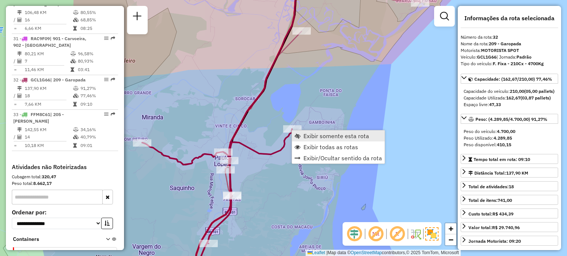
click at [297, 136] on span "Exibir somente esta rota" at bounding box center [297, 136] width 6 height 6
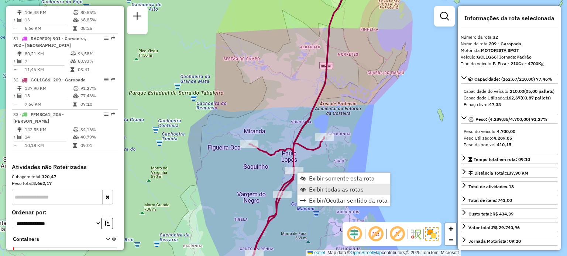
click at [312, 191] on span "Exibir todas as rotas" at bounding box center [336, 190] width 55 height 6
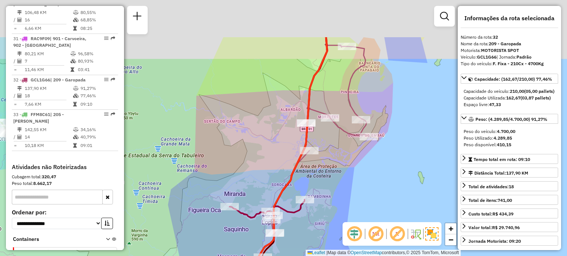
drag, startPoint x: 278, startPoint y: 169, endPoint x: 238, endPoint y: 270, distance: 108.9
click at [238, 256] on html "Aguarde... Pop-up bloqueado! Seu navegador bloqueou automáticamente a abertura …" at bounding box center [283, 128] width 567 height 256
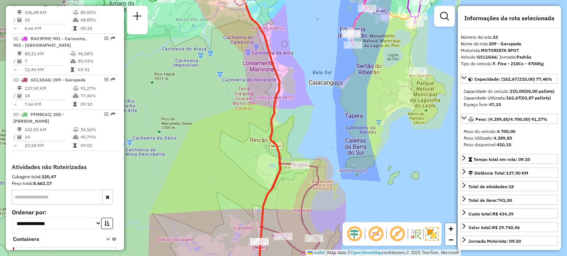
drag, startPoint x: 255, startPoint y: 153, endPoint x: 259, endPoint y: 213, distance: 59.9
click at [259, 229] on div "Janela de atendimento Grade de atendimento Capacidade Transportadoras Veículos …" at bounding box center [283, 128] width 567 height 256
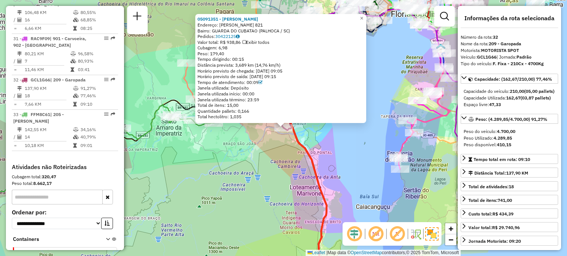
click at [223, 153] on div "05091351 - [PERSON_NAME]: NEREU GUIZONE 821 Bairro: GUARDA DO CUBATAO (PALHOCA …" at bounding box center [283, 128] width 567 height 256
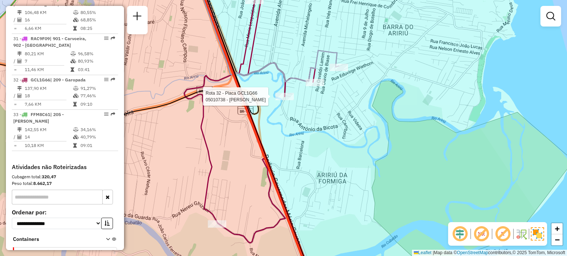
click at [288, 100] on div at bounding box center [284, 96] width 18 height 7
select select "**********"
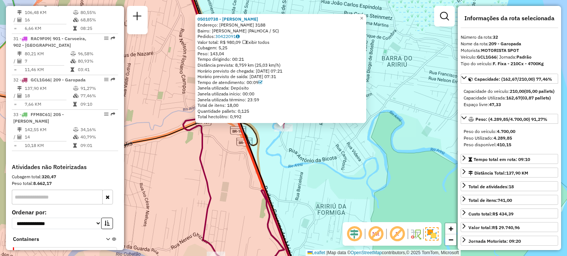
click at [320, 149] on div "05010738 - [PERSON_NAME]: [PERSON_NAME] 3188 Bairro: PACHECO (PALHOCA / [GEOGRA…" at bounding box center [283, 128] width 567 height 256
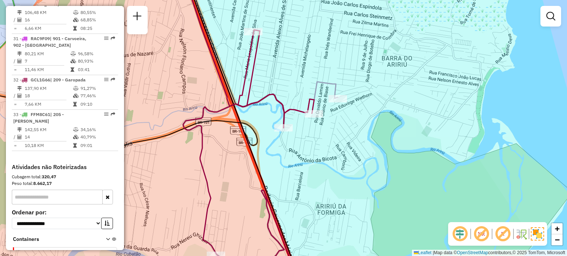
select select "**********"
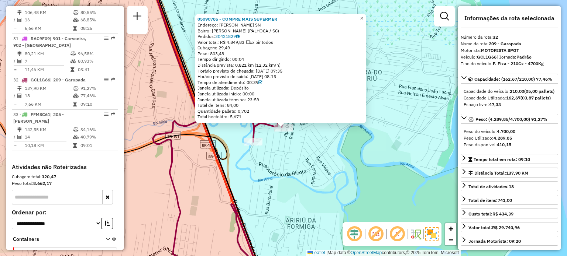
click at [331, 155] on div "05090785 - COMPRE MAIS SUPERMER Endereço: [PERSON_NAME] SN Bairro: PACHECO (PAL…" at bounding box center [283, 128] width 567 height 256
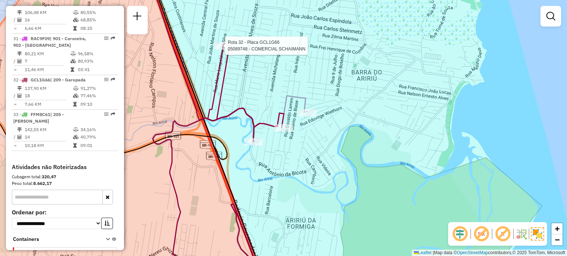
select select "**********"
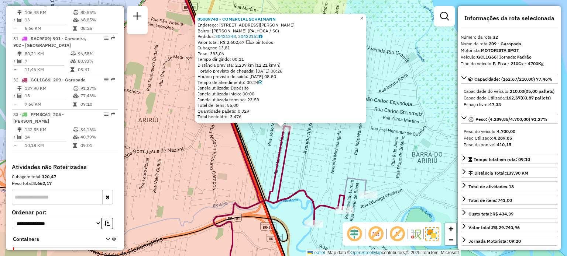
click at [246, 154] on icon at bounding box center [247, 100] width 135 height 250
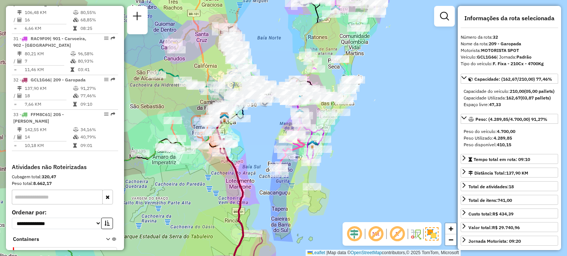
drag, startPoint x: 267, startPoint y: 180, endPoint x: 246, endPoint y: 111, distance: 71.6
click at [257, 127] on div "Janela de atendimento Grade de atendimento Capacidade Transportadoras Veículos …" at bounding box center [283, 128] width 567 height 256
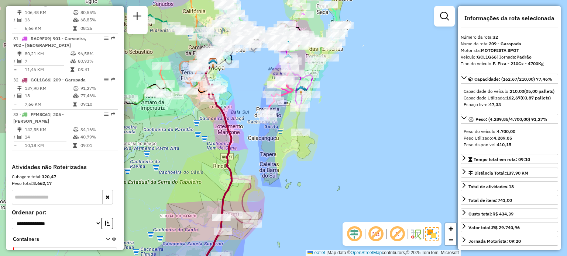
drag, startPoint x: 262, startPoint y: 197, endPoint x: 258, endPoint y: 125, distance: 71.7
click at [259, 129] on div "Janela de atendimento Grade de atendimento Capacidade Transportadoras Veículos …" at bounding box center [283, 128] width 567 height 256
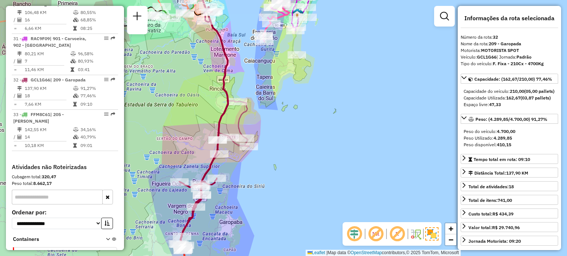
drag, startPoint x: 345, startPoint y: 131, endPoint x: 362, endPoint y: 121, distance: 19.2
click at [361, 121] on div "Janela de atendimento Grade de atendimento Capacidade Transportadoras Veículos …" at bounding box center [283, 128] width 567 height 256
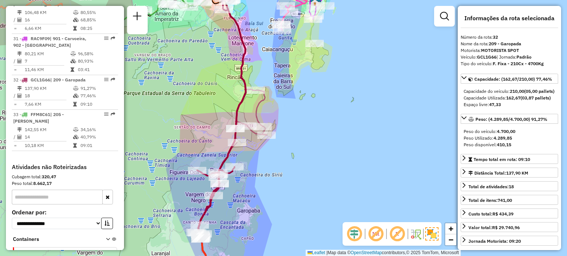
click at [379, 236] on em at bounding box center [376, 234] width 18 height 18
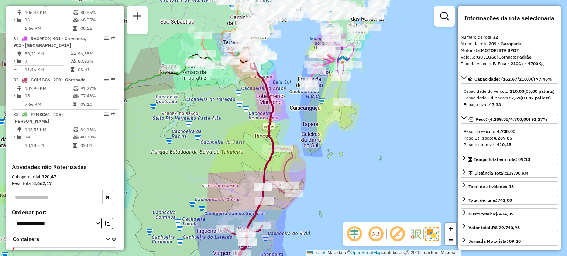
drag, startPoint x: 322, startPoint y: 121, endPoint x: 331, endPoint y: 167, distance: 47.7
click at [361, 204] on div "Janela de atendimento Grade de atendimento Capacidade Transportadoras Veículos …" at bounding box center [283, 128] width 567 height 256
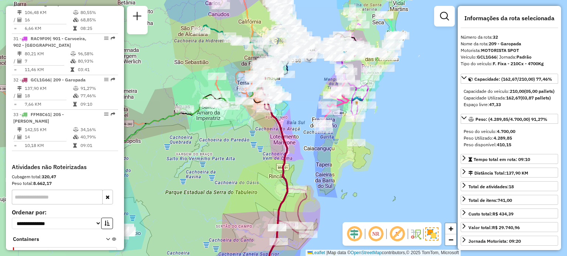
drag, startPoint x: 299, startPoint y: 97, endPoint x: 312, endPoint y: 172, distance: 76.1
click at [312, 173] on div "Janela de atendimento Grade de atendimento Capacidade Transportadoras Veículos …" at bounding box center [283, 128] width 567 height 256
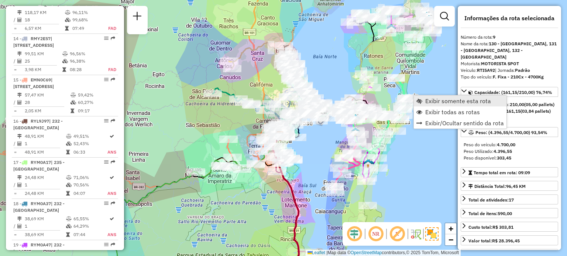
scroll to position [639, 0]
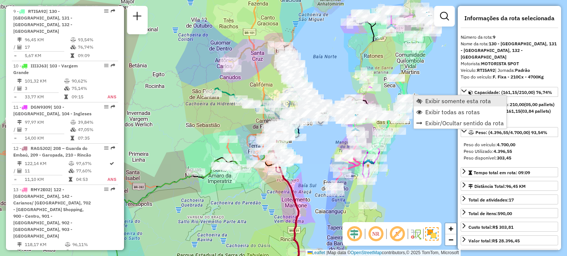
click at [418, 97] on link "Exibir somente esta rota" at bounding box center [460, 101] width 93 height 11
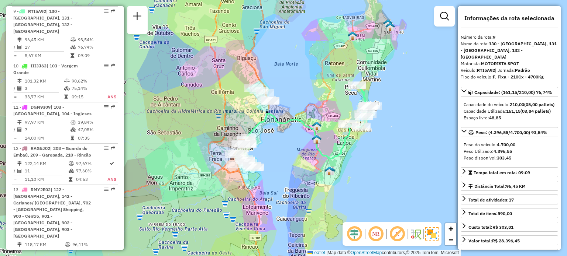
click at [378, 235] on em at bounding box center [376, 234] width 18 height 18
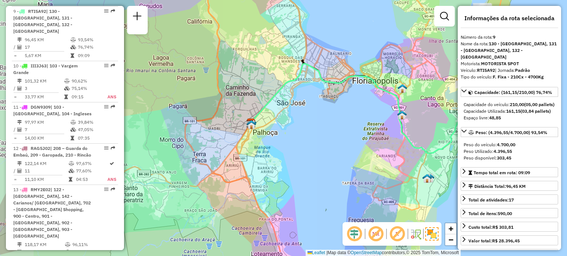
drag, startPoint x: 246, startPoint y: 151, endPoint x: 291, endPoint y: 148, distance: 45.1
click at [284, 149] on div "Janela de atendimento Grade de atendimento Capacidade Transportadoras Veículos …" at bounding box center [283, 128] width 567 height 256
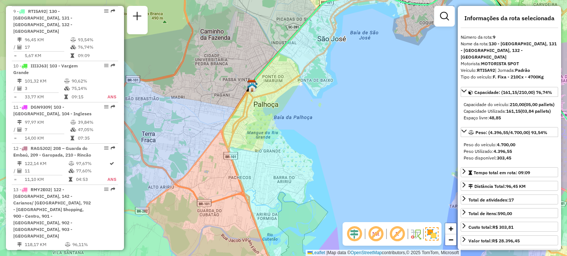
drag, startPoint x: 265, startPoint y: 135, endPoint x: 316, endPoint y: 148, distance: 52.2
click at [308, 148] on div "Janela de atendimento Grade de atendimento Capacidade Transportadoras Veículos …" at bounding box center [283, 128] width 567 height 256
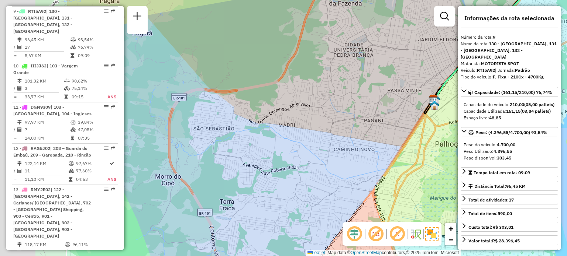
drag, startPoint x: 232, startPoint y: 134, endPoint x: 425, endPoint y: 120, distance: 193.4
click at [420, 124] on div "Janela de atendimento Grade de atendimento Capacidade Transportadoras Veículos …" at bounding box center [283, 128] width 567 height 256
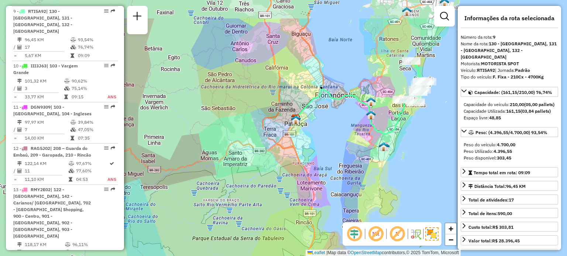
drag, startPoint x: 242, startPoint y: 72, endPoint x: 254, endPoint y: 147, distance: 75.9
click at [254, 147] on div "Janela de atendimento Grade de atendimento Capacidade Transportadoras Veículos …" at bounding box center [283, 128] width 567 height 256
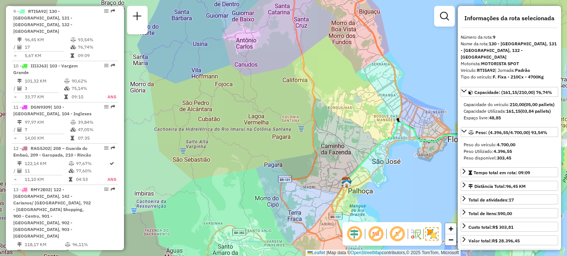
drag, startPoint x: 349, startPoint y: 110, endPoint x: 231, endPoint y: 103, distance: 118.7
click at [232, 103] on div "Janela de atendimento Grade de atendimento Capacidade Transportadoras Veículos …" at bounding box center [283, 128] width 567 height 256
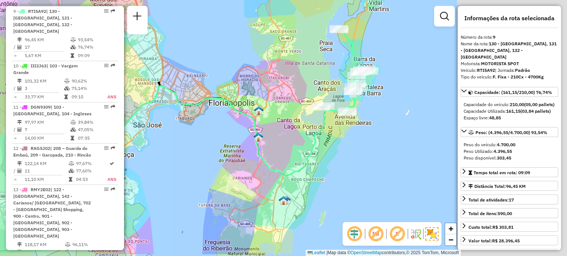
drag, startPoint x: 393, startPoint y: 142, endPoint x: 261, endPoint y: 114, distance: 134.4
click at [254, 113] on img at bounding box center [259, 111] width 10 height 10
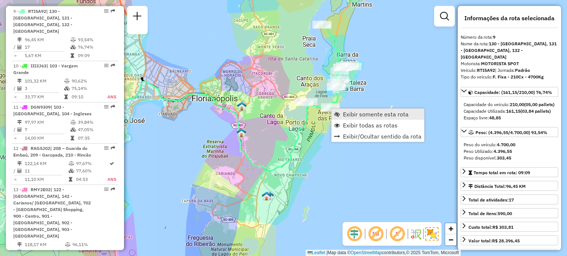
click at [343, 118] on link "Exibir somente esta rota" at bounding box center [377, 114] width 93 height 11
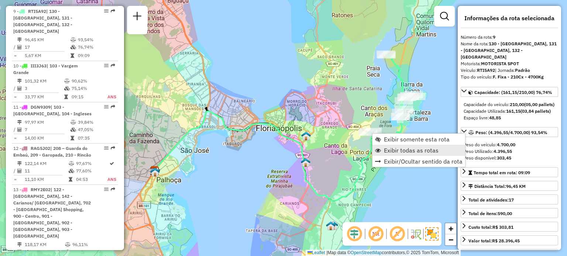
click at [387, 150] on span "Exibir todas as rotas" at bounding box center [411, 151] width 55 height 6
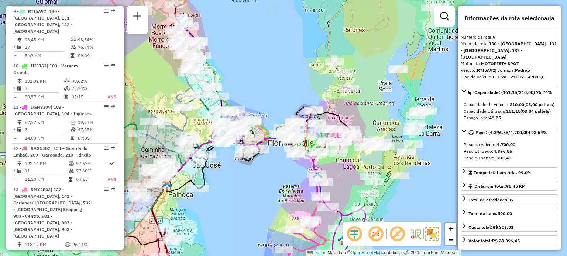
drag, startPoint x: 216, startPoint y: 62, endPoint x: 299, endPoint y: 137, distance: 112.0
click at [299, 137] on div "Janela de atendimento Grade de atendimento Capacidade Transportadoras Veículos …" at bounding box center [283, 128] width 567 height 256
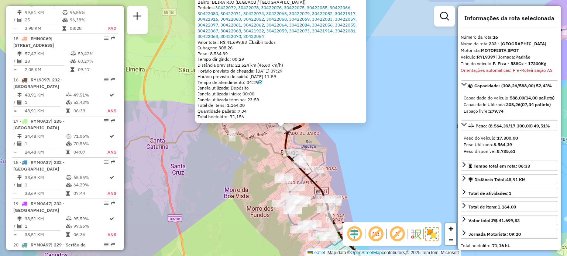
scroll to position [981, 0]
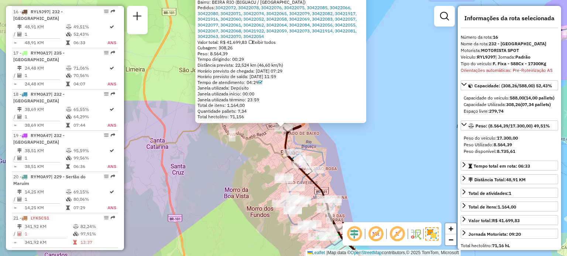
click at [225, 146] on div "05022625 - PRADO SUPERMERCADO L Tipo de cliente: 1 - AS (A) Endereço: ROD SC 40…" at bounding box center [283, 128] width 567 height 256
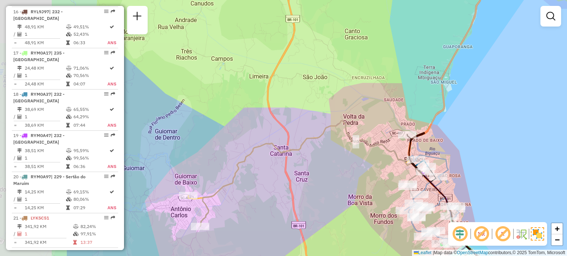
drag, startPoint x: 232, startPoint y: 152, endPoint x: 356, endPoint y: 159, distance: 123.8
click at [356, 159] on div "Janela de atendimento Grade de atendimento Capacidade Transportadoras Veículos …" at bounding box center [283, 128] width 567 height 256
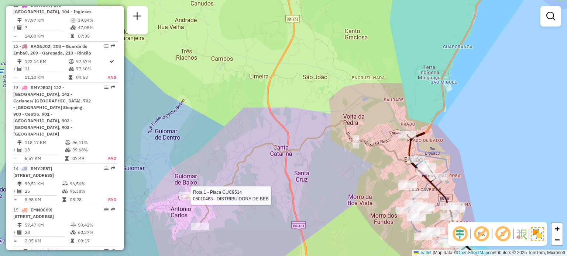
select select "**********"
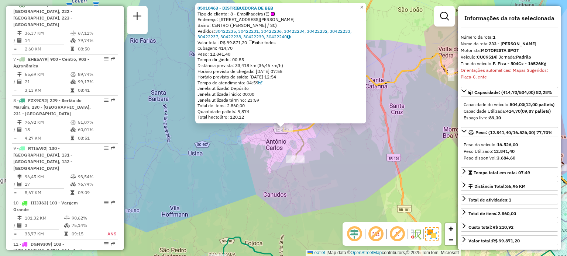
scroll to position [296, 0]
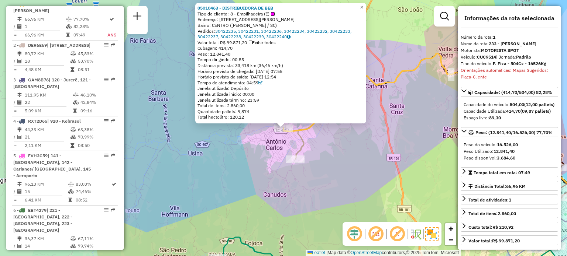
click at [221, 165] on div "05010463 - DISTRIBUIDORA DE BEB Tipo de cliente: 8 - Empilhadeira (E) Endereço:…" at bounding box center [283, 128] width 567 height 256
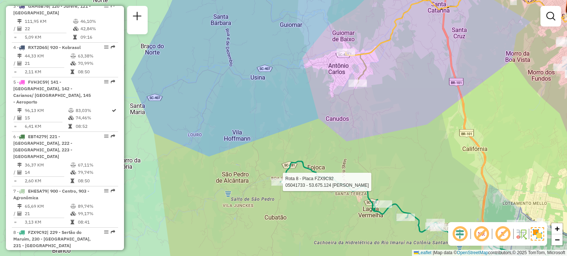
select select "**********"
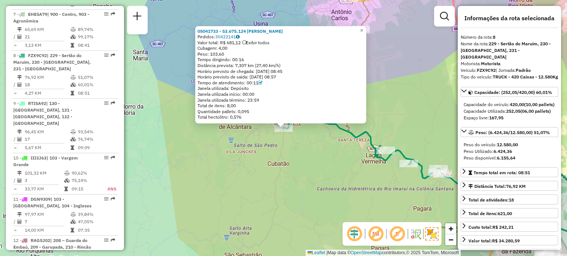
scroll to position [591, 0]
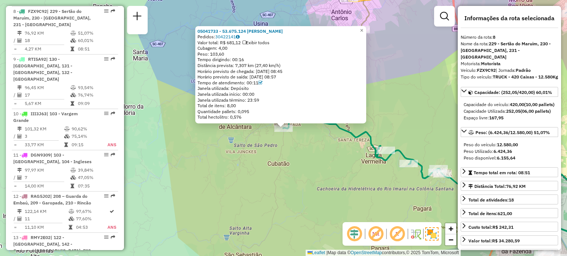
click at [313, 183] on div "05041733 - 53.675.124 [PERSON_NAME] Pedidos: 30422141 Valor total: R$ 681,12 Ex…" at bounding box center [283, 128] width 567 height 256
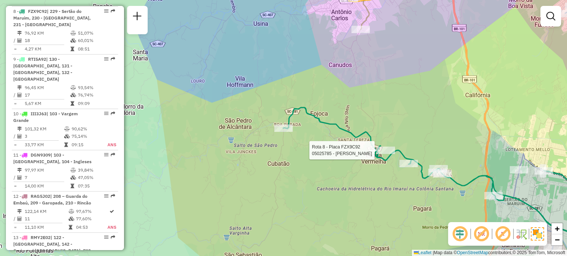
select select "**********"
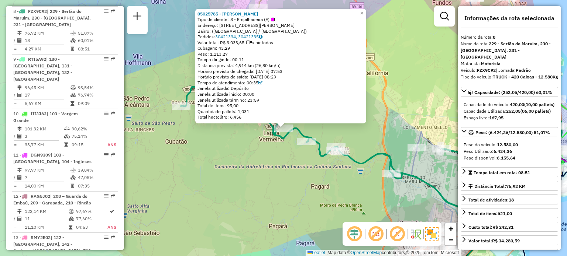
click at [261, 151] on div "05025785 - [PERSON_NAME] Tipo de cliente: 8 - Empilhadeira (E) Endereço: [STREE…" at bounding box center [283, 128] width 567 height 256
